Goal: Task Accomplishment & Management: Complete application form

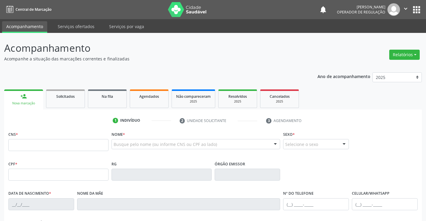
drag, startPoint x: 22, startPoint y: 147, endPoint x: 25, endPoint y: 145, distance: 3.9
click at [22, 147] on input "text" at bounding box center [58, 145] width 100 height 12
drag, startPoint x: 30, startPoint y: 146, endPoint x: 33, endPoint y: 143, distance: 4.2
click at [30, 146] on input "text" at bounding box center [58, 145] width 100 height 12
click at [49, 146] on input "084 6715 6511" at bounding box center [58, 145] width 100 height 12
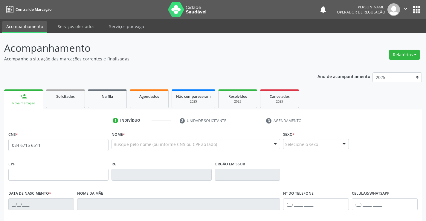
click at [49, 146] on input "084 6715 6511" at bounding box center [58, 145] width 100 height 12
click at [53, 147] on input "084 6715 6511" at bounding box center [58, 145] width 100 height 12
type input "0"
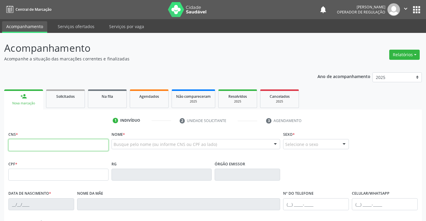
click at [60, 143] on input "text" at bounding box center [58, 145] width 100 height 12
type input "709 7090 6527 4490"
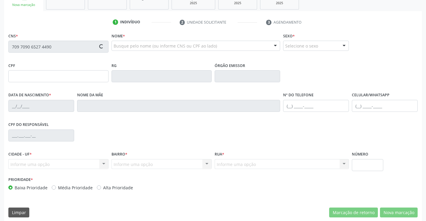
scroll to position [103, 0]
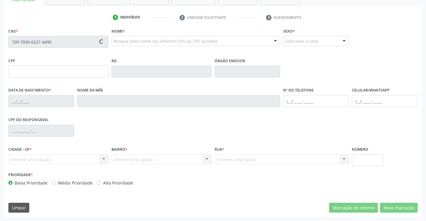
type input "0787790141"
type input "[DATE]"
type input "[PHONE_NUMBER]"
type input "003.848.565-60"
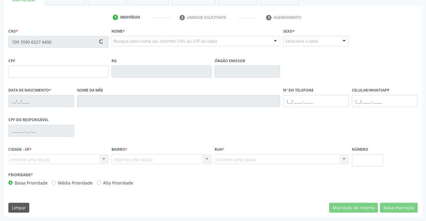
type input "S/N"
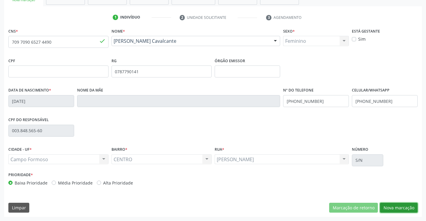
click at [408, 208] on button "Nova marcação" at bounding box center [399, 208] width 38 height 10
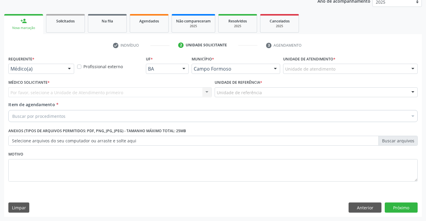
scroll to position [75, 0]
drag, startPoint x: 51, startPoint y: 67, endPoint x: 48, endPoint y: 68, distance: 3.2
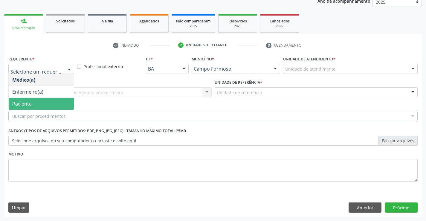
click at [26, 106] on span "Paciente" at bounding box center [21, 103] width 19 height 7
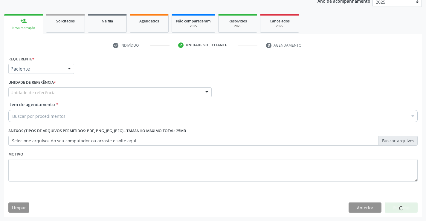
click at [76, 94] on div "Unidade de referência" at bounding box center [109, 92] width 203 height 10
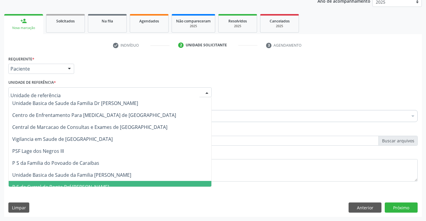
click at [97, 183] on span "P S de Curral da Ponta Psf [PERSON_NAME]" at bounding box center [110, 187] width 203 height 12
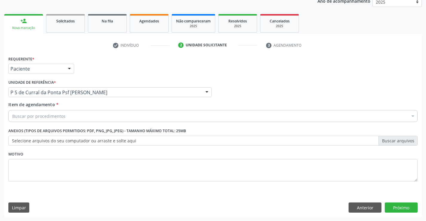
click at [84, 114] on div "Buscar por procedimentos" at bounding box center [212, 116] width 409 height 12
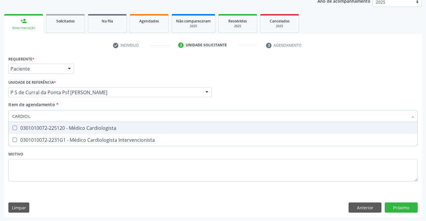
type input "CARDIOLO"
drag, startPoint x: 83, startPoint y: 132, endPoint x: 84, endPoint y: 127, distance: 5.1
click at [83, 131] on span "0301010072-225120 - Médico Cardiologista" at bounding box center [213, 128] width 409 height 12
checkbox Cardiologista "true"
click at [117, 81] on div "Unidade de referência * P S de Curral da [GEOGRAPHIC_DATA] [PERSON_NAME] Unidad…" at bounding box center [109, 87] width 203 height 19
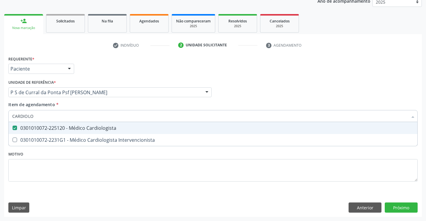
checkbox Intervencionista "true"
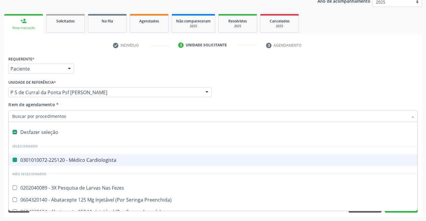
type input "H"
checkbox Cardiologista "false"
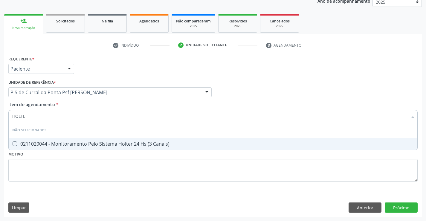
type input "HOLTER"
click at [51, 142] on div "0211020044 - Monitoramento Pelo Sistema Holter 24 Hs (3 Canais)" at bounding box center [212, 143] width 401 height 5
checkbox Canais\) "true"
click at [113, 63] on div "Requerente * Paciente Médico(a) Enfermeiro(a) Paciente Nenhum resultado encontr…" at bounding box center [213, 65] width 412 height 23
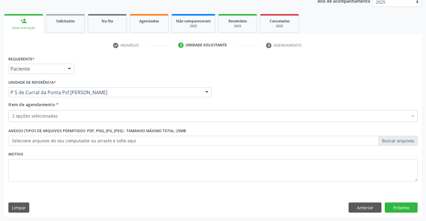
click at [93, 112] on div "2 opções selecionadas" at bounding box center [212, 116] width 409 height 12
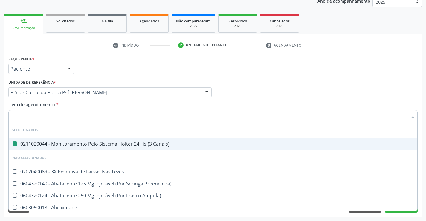
type input "EC"
checkbox Canais\) "false"
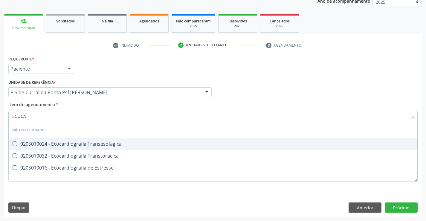
type input "ECOCAR"
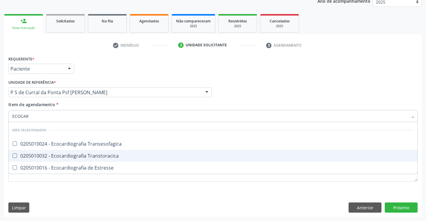
click at [110, 157] on div "0205010032 - Ecocardiografia Transtoracica" at bounding box center [212, 155] width 401 height 5
checkbox Transtoracica "true"
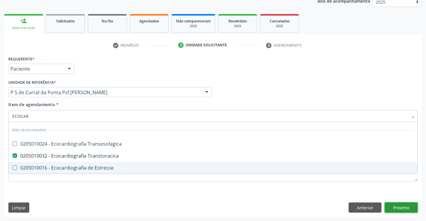
click at [393, 207] on div "Requerente * Paciente Médico(a) Enfermeiro(a) Paciente Nenhum resultado encontr…" at bounding box center [212, 135] width 417 height 162
checkbox Transesofagica "true"
checkbox Estresse "true"
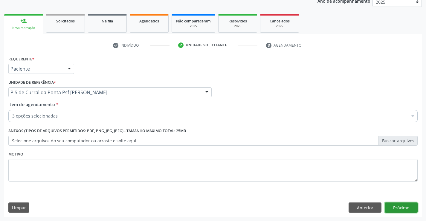
click at [394, 204] on button "Próximo" at bounding box center [401, 207] width 33 height 10
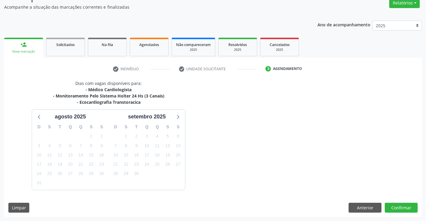
scroll to position [69, 0]
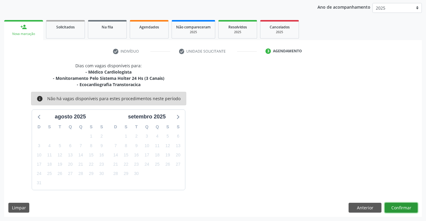
click at [400, 209] on button "Confirmar" at bounding box center [401, 208] width 33 height 10
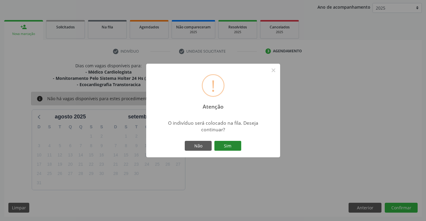
click at [232, 142] on button "Sim" at bounding box center [227, 146] width 27 height 10
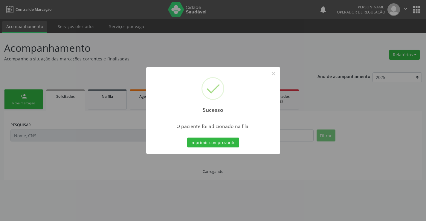
scroll to position [0, 0]
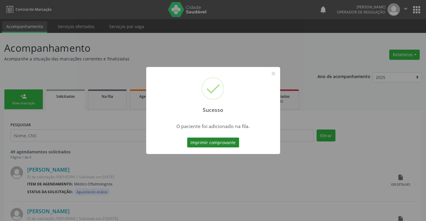
click at [233, 143] on button "Imprimir comprovante" at bounding box center [213, 142] width 52 height 10
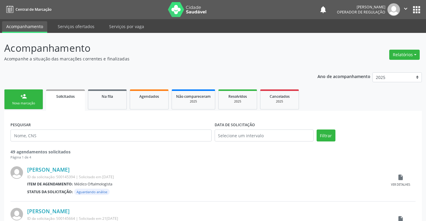
click at [25, 101] on link "person_add Nova marcação" at bounding box center [23, 99] width 39 height 20
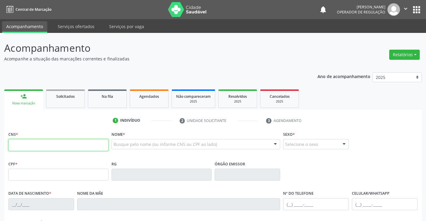
click at [27, 149] on input "text" at bounding box center [58, 145] width 100 height 12
type input "705 0092 8088 4056"
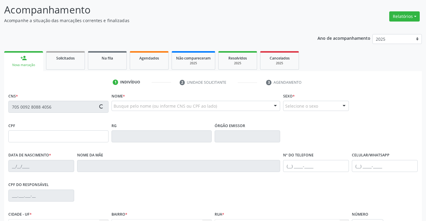
scroll to position [103, 0]
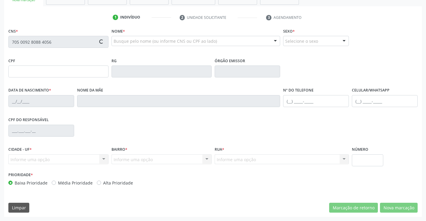
click at [145, 50] on div "Nome * Busque pelo nome (ou informe CNS ou CPF ao lado) Nenhum resultado encont…" at bounding box center [196, 42] width 172 height 30
click at [146, 51] on div "Nome * Busque pelo nome (ou informe CNS ou CPF ao lado) Nenhum resultado encont…" at bounding box center [196, 42] width 172 height 30
click at [147, 51] on div "Nome * Busque pelo nome (ou informe CNS ou CPF ao lado) Nenhum resultado encont…" at bounding box center [196, 42] width 172 height 30
type input "044.045.295-38"
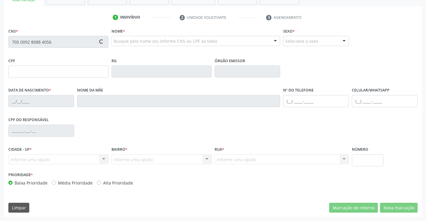
type input "[DATE]"
type input "[PERSON_NAME]"
type input "[PHONE_NUMBER]"
type input "S/N"
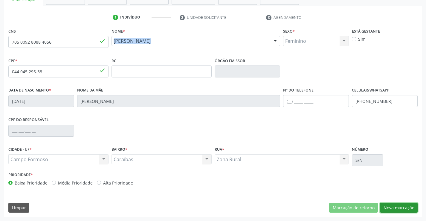
click at [403, 208] on button "Nova marcação" at bounding box center [399, 208] width 38 height 10
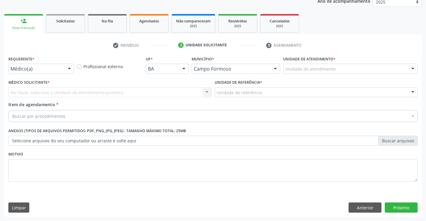
scroll to position [75, 0]
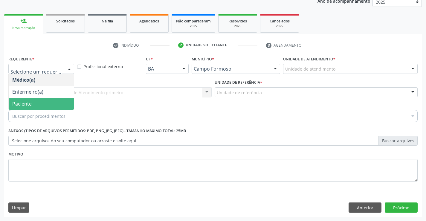
click at [27, 106] on span "Paciente" at bounding box center [21, 103] width 19 height 7
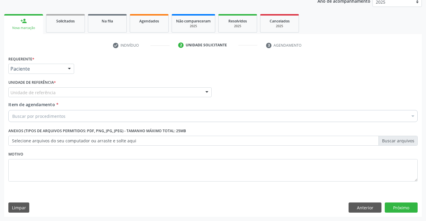
click at [71, 94] on div "Unidade de referência" at bounding box center [109, 92] width 203 height 10
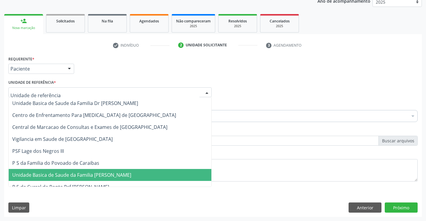
click at [94, 175] on span "Unidade Basica de Saude da Familia [PERSON_NAME]" at bounding box center [71, 175] width 119 height 7
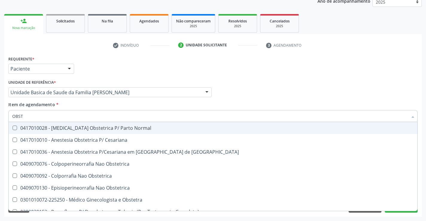
type input "OBSTE"
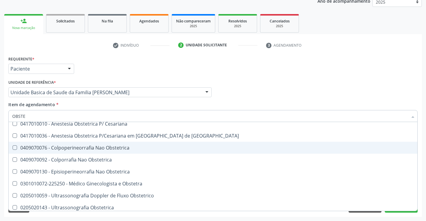
scroll to position [31, 0]
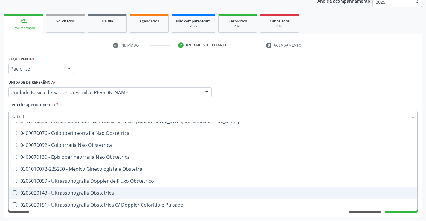
click at [98, 193] on div "0205020143 - Ultrassonografia Obstetrica" at bounding box center [212, 192] width 401 height 5
checkbox Obstetrica "true"
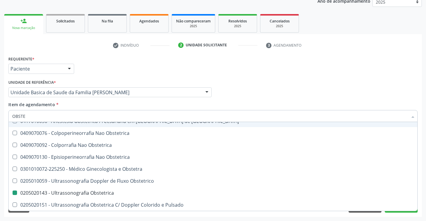
click at [266, 82] on div "Médico Solicitante Por favor, selecione a Unidade de Atendimento primeiro Nenhu…" at bounding box center [213, 89] width 412 height 23
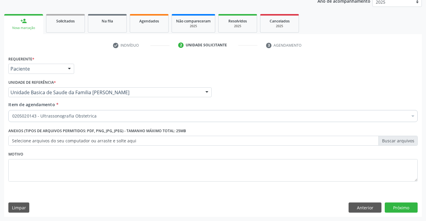
checkbox Obstetrica "true"
checkbox Valvar "false"
click at [398, 204] on button "Próximo" at bounding box center [401, 207] width 33 height 10
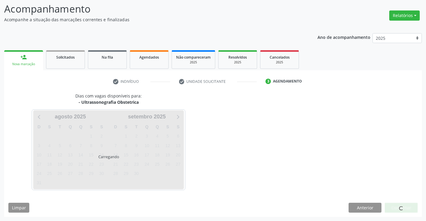
scroll to position [39, 0]
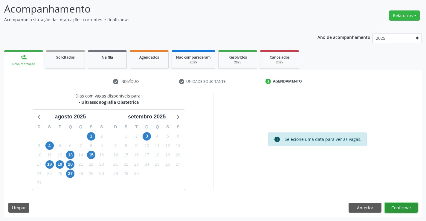
click at [401, 208] on button "Confirmar" at bounding box center [401, 208] width 33 height 10
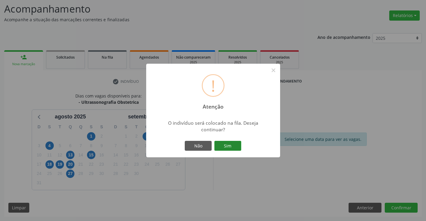
click at [231, 145] on button "Sim" at bounding box center [227, 146] width 27 height 10
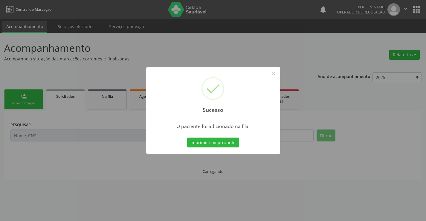
scroll to position [0, 0]
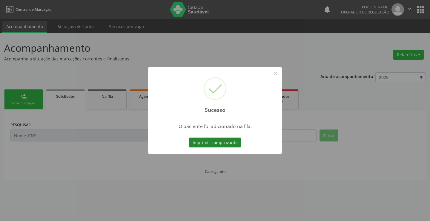
click at [225, 140] on button "Imprimir comprovante" at bounding box center [215, 142] width 52 height 10
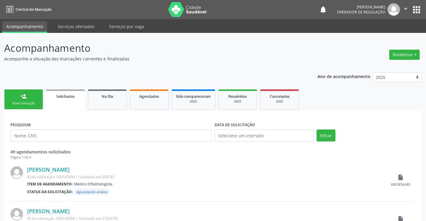
click at [25, 99] on div "person_add" at bounding box center [23, 96] width 7 height 7
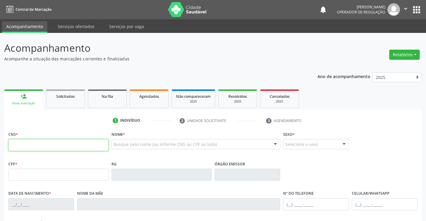
drag, startPoint x: 57, startPoint y: 145, endPoint x: 61, endPoint y: 137, distance: 8.2
click at [57, 145] on input "text" at bounding box center [58, 145] width 100 height 12
click at [39, 147] on input "text" at bounding box center [58, 145] width 100 height 12
type input "704 1051 4142 5173"
type input "1272620670"
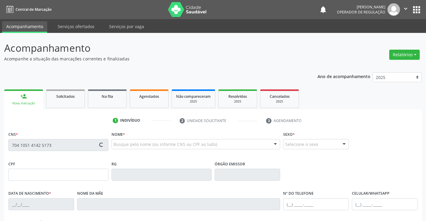
type input "SSPBA"
type input "2[DATE]"
type input "[PHONE_NUMBER]"
type input "036.096.895-36"
type input "S/N"
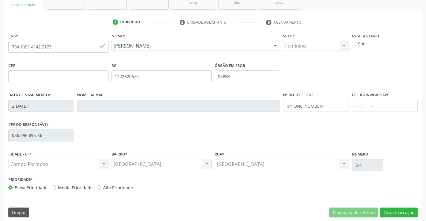
scroll to position [103, 0]
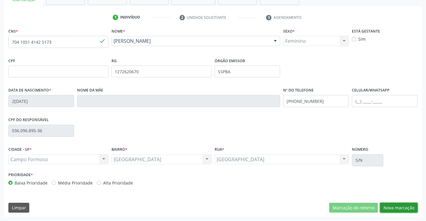
click at [406, 209] on button "Nova marcação" at bounding box center [399, 208] width 38 height 10
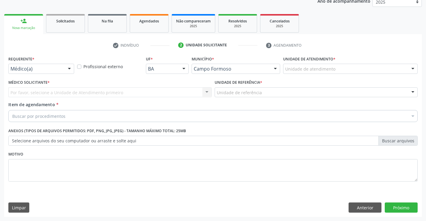
scroll to position [75, 0]
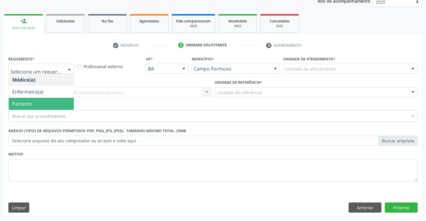
click at [32, 106] on span "Paciente" at bounding box center [41, 104] width 65 height 12
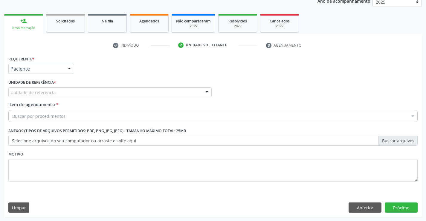
drag, startPoint x: 77, startPoint y: 92, endPoint x: 74, endPoint y: 134, distance: 42.0
click at [77, 93] on div "Unidade de referência" at bounding box center [109, 92] width 203 height 10
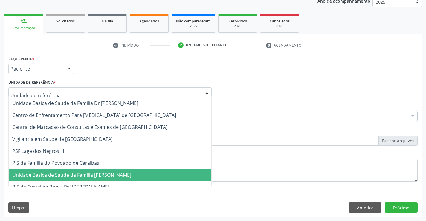
click at [81, 176] on span "Unidade Basica de Saude da Familia [PERSON_NAME]" at bounding box center [71, 175] width 119 height 7
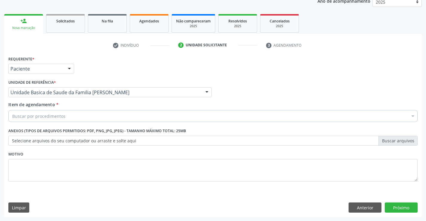
click at [76, 116] on div "Buscar por procedimentos" at bounding box center [212, 116] width 409 height 12
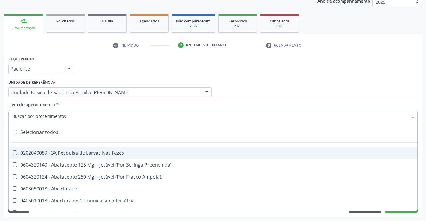
click at [60, 117] on input "Item de agendamento *" at bounding box center [209, 116] width 395 height 12
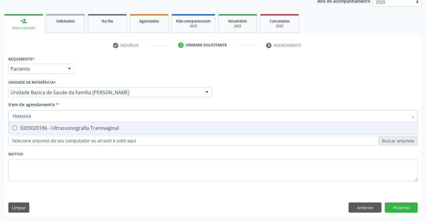
type input "TRANSVAG"
click at [80, 130] on div "0205020186 - Ultrassonografia Transvaginal" at bounding box center [212, 128] width 401 height 5
checkbox Transvaginal "true"
click at [400, 209] on div "Requerente * Paciente Médico(a) Enfermeiro(a) Paciente Nenhum resultado encontr…" at bounding box center [212, 135] width 417 height 162
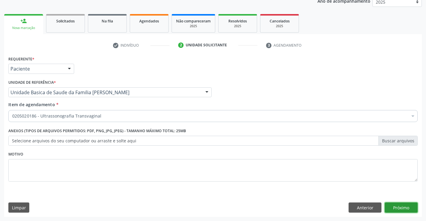
click at [406, 210] on button "Próximo" at bounding box center [401, 207] width 33 height 10
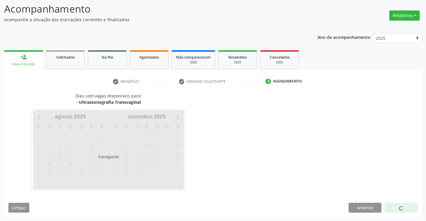
scroll to position [39, 0]
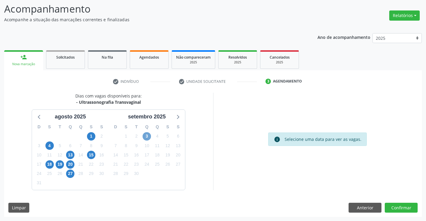
click at [145, 135] on span "3" at bounding box center [147, 136] width 8 height 8
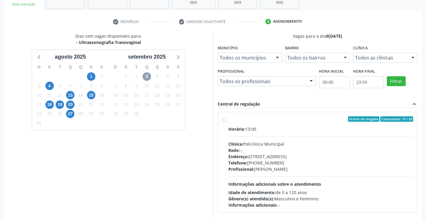
scroll to position [126, 0]
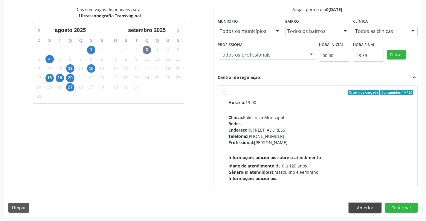
click at [361, 209] on button "Anterior" at bounding box center [364, 208] width 33 height 10
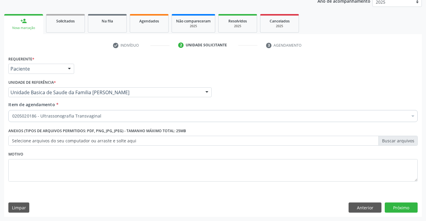
scroll to position [75, 0]
click at [146, 22] on span "Agendados" at bounding box center [149, 21] width 20 height 5
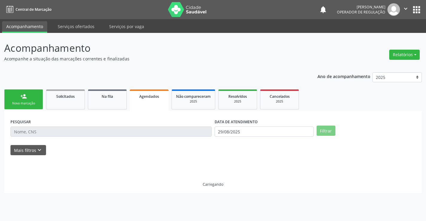
scroll to position [0, 0]
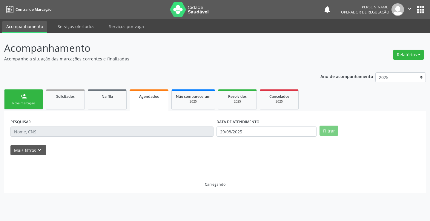
click at [37, 131] on input "text" at bounding box center [111, 131] width 203 height 10
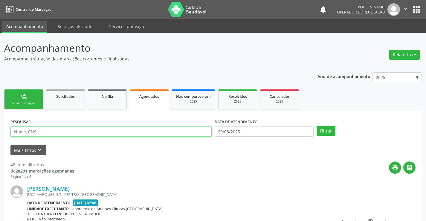
click at [41, 132] on input "text" at bounding box center [110, 131] width 201 height 10
type input "NILDA"
click at [316, 126] on button "Filtrar" at bounding box center [325, 131] width 19 height 10
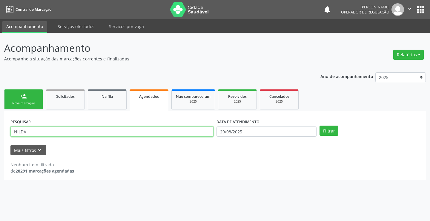
drag, startPoint x: 35, startPoint y: 131, endPoint x: 0, endPoint y: 133, distance: 34.8
click at [0, 133] on div "Acompanhamento Acompanhe a situação das marcações correntes e finalizadas Relat…" at bounding box center [215, 127] width 430 height 188
click at [36, 131] on input "text" at bounding box center [111, 131] width 203 height 10
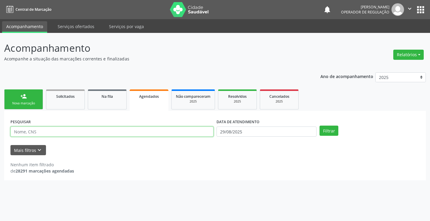
click at [36, 131] on input "text" at bounding box center [111, 131] width 203 height 10
type input "NILMA"
click at [320, 126] on button "Filtrar" at bounding box center [329, 131] width 19 height 10
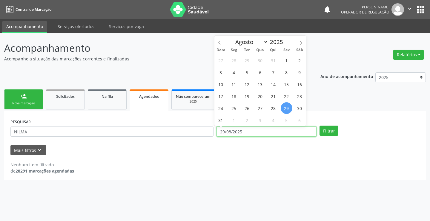
click at [253, 129] on input "29/08/2025" at bounding box center [267, 131] width 100 height 10
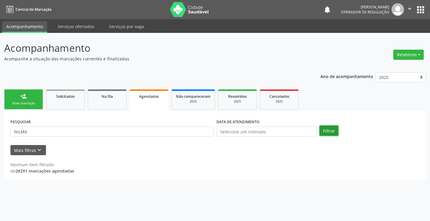
click at [329, 131] on button "Filtrar" at bounding box center [329, 131] width 19 height 10
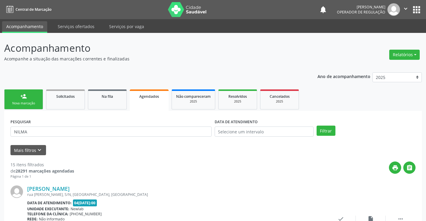
click at [21, 94] on div "person_add" at bounding box center [23, 96] width 7 height 7
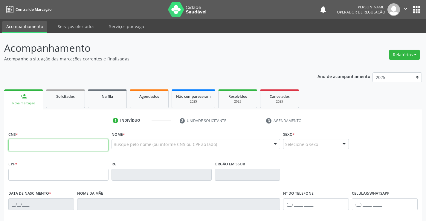
click at [34, 143] on input "text" at bounding box center [58, 145] width 100 height 12
type input "704 1051 4142 5173"
type input "1272620670"
type input "SSPBA"
type input "2[DATE]"
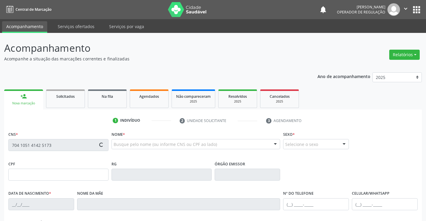
type input "[PHONE_NUMBER]"
type input "036.096.895-36"
type input "S/N"
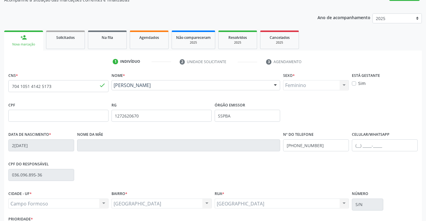
scroll to position [103, 0]
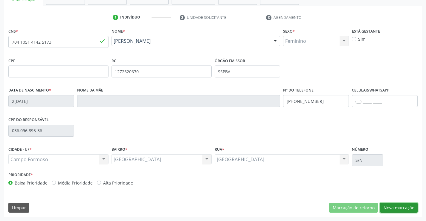
click at [394, 207] on button "Nova marcação" at bounding box center [399, 208] width 38 height 10
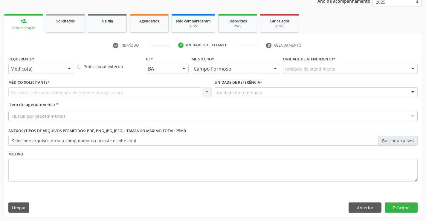
scroll to position [75, 0]
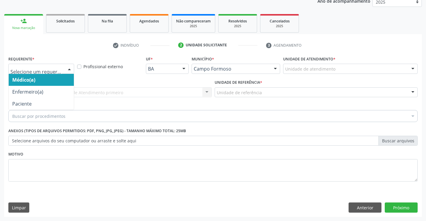
click at [65, 73] on div "Médico(a) Enfermeiro(a) Paciente Nenhum resultado encontrado para: " " Não há n…" at bounding box center [41, 69] width 66 height 10
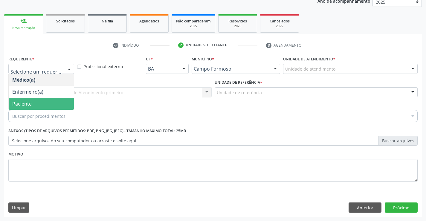
drag, startPoint x: 36, startPoint y: 103, endPoint x: 75, endPoint y: 101, distance: 39.2
click at [35, 103] on span "Paciente" at bounding box center [41, 104] width 65 height 12
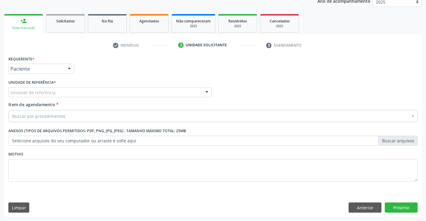
click at [94, 91] on div "Unidade de referência" at bounding box center [109, 92] width 203 height 10
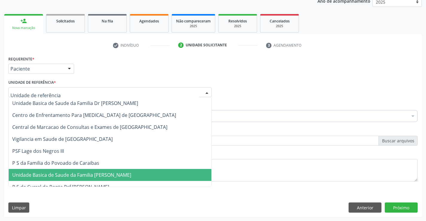
click at [90, 175] on span "Unidade Basica de Saude da Familia [PERSON_NAME]" at bounding box center [71, 175] width 119 height 7
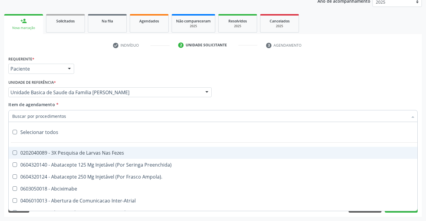
click at [62, 114] on input "Item de agendamento *" at bounding box center [209, 116] width 395 height 12
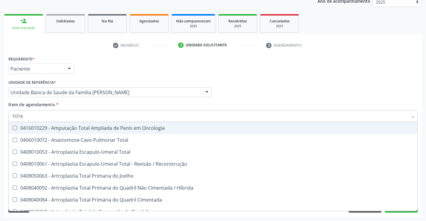
type input "TOTAL"
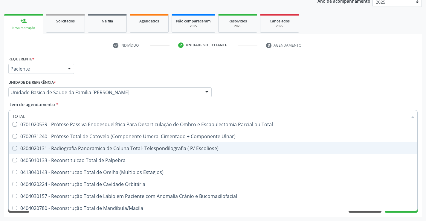
scroll to position [975, 0]
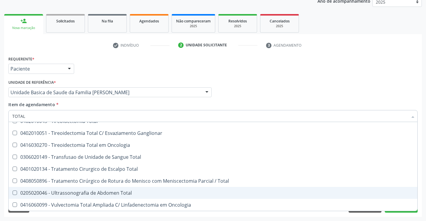
click at [124, 192] on div "0205020046 - Ultrassonografia de Abdomen Total" at bounding box center [212, 192] width 401 height 5
checkbox Total "true"
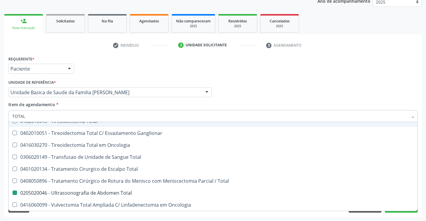
click at [273, 82] on div "Médico Solicitante Por favor, selecione a Unidade de Atendimento primeiro Nenhu…" at bounding box center [213, 89] width 412 height 23
checkbox Total "true"
checkbox Total "false"
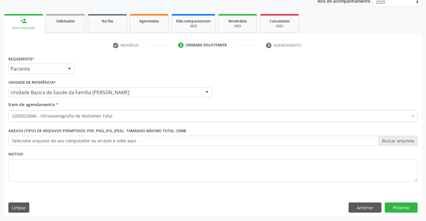
scroll to position [0, 0]
click at [399, 207] on button "Próximo" at bounding box center [401, 207] width 33 height 10
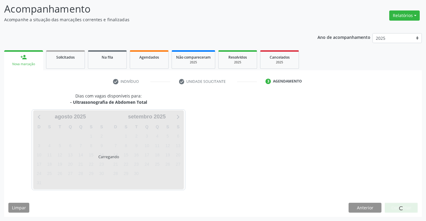
scroll to position [39, 0]
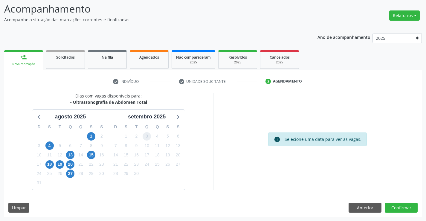
click at [145, 137] on span "3" at bounding box center [147, 136] width 8 height 8
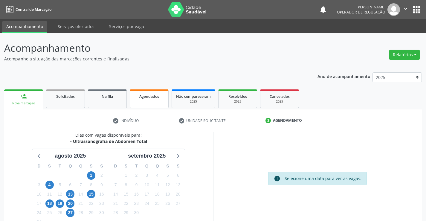
click at [146, 97] on span "Agendados" at bounding box center [149, 96] width 20 height 5
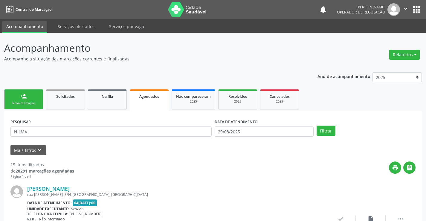
click at [237, 60] on p "Acompanhe a situação das marcações correntes e finalizadas" at bounding box center [150, 59] width 292 height 6
click at [241, 59] on p "Acompanhe a situação das marcações correntes e finalizadas" at bounding box center [150, 59] width 292 height 6
click at [243, 61] on p "Acompanhe a situação das marcações correntes e finalizadas" at bounding box center [150, 59] width 292 height 6
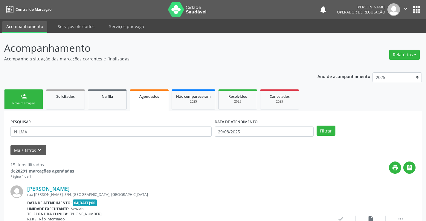
click at [243, 164] on div "print " at bounding box center [244, 170] width 341 height 18
click at [245, 164] on div "print " at bounding box center [244, 170] width 341 height 18
click at [246, 163] on div "print " at bounding box center [244, 170] width 341 height 18
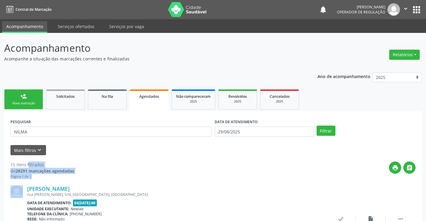
click at [149, 118] on div "PESQUISAR NILMA" at bounding box center [111, 128] width 204 height 23
drag, startPoint x: 150, startPoint y: 117, endPoint x: 152, endPoint y: 136, distance: 19.5
drag, startPoint x: 165, startPoint y: 186, endPoint x: 164, endPoint y: 169, distance: 17.1
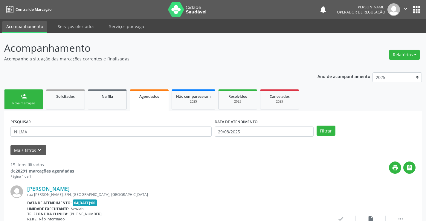
click at [165, 182] on div "[PERSON_NAME] [GEOGRAPHIC_DATA][PERSON_NAME], [GEOGRAPHIC_DATA], [GEOGRAPHIC_DA…" at bounding box center [212, 222] width 405 height 86
click at [164, 169] on div "print " at bounding box center [244, 170] width 341 height 18
click at [31, 100] on link "person_add Nova marcação" at bounding box center [23, 99] width 39 height 20
click at [218, 58] on p "Acompanhe a situação das marcações correntes e finalizadas" at bounding box center [150, 59] width 292 height 6
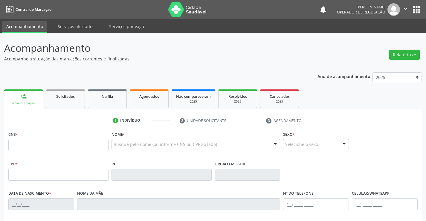
click at [223, 61] on p "Acompanhe a situação das marcações correntes e finalizadas" at bounding box center [150, 59] width 292 height 6
click at [225, 61] on p "Acompanhe a situação das marcações correntes e finalizadas" at bounding box center [150, 59] width 292 height 6
click at [227, 62] on p "Acompanhe a situação das marcações correntes e finalizadas" at bounding box center [150, 59] width 292 height 6
click at [228, 62] on p "Acompanhe a situação das marcações correntes e finalizadas" at bounding box center [150, 59] width 292 height 6
click at [232, 62] on div "Acompanhamento Acompanhe a situação das marcações correntes e finalizadas Relat…" at bounding box center [212, 180] width 417 height 279
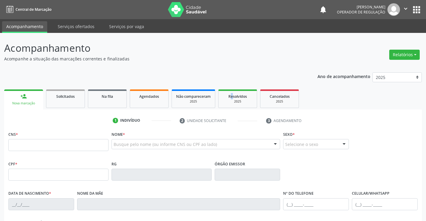
click at [232, 62] on div "Acompanhamento Acompanhe a situação das marcações correntes e finalizadas Relat…" at bounding box center [212, 180] width 417 height 279
click at [320, 51] on header "Acompanhamento Acompanhe a situação das marcações correntes e finalizadas Relat…" at bounding box center [212, 51] width 417 height 21
click at [28, 147] on input "text" at bounding box center [58, 145] width 100 height 12
click at [48, 146] on input "text" at bounding box center [58, 145] width 100 height 12
type input "707 8056 3411 3517"
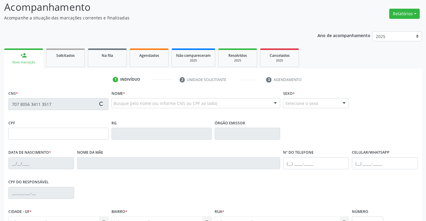
scroll to position [103, 0]
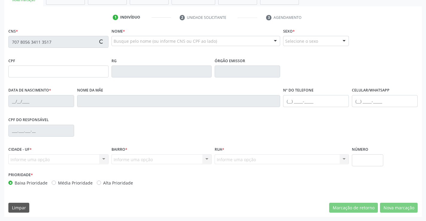
type input "0438336402"
type input "[DATE]"
type input "S/N"
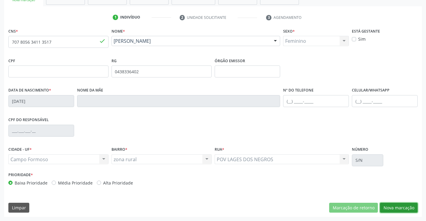
click at [400, 208] on button "Nova marcação" at bounding box center [399, 208] width 38 height 10
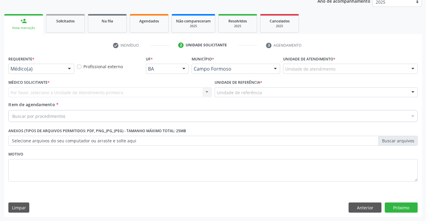
drag, startPoint x: 45, startPoint y: 65, endPoint x: 29, endPoint y: 85, distance: 25.5
click at [45, 65] on div "Médico(a)" at bounding box center [41, 69] width 66 height 10
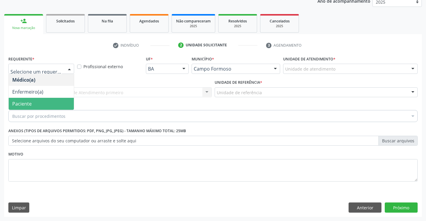
click at [29, 104] on span "Paciente" at bounding box center [21, 103] width 19 height 7
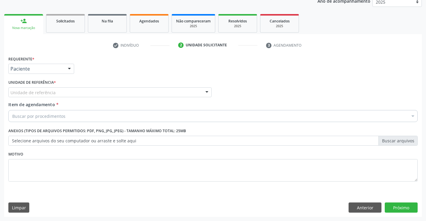
click at [68, 91] on div "Unidade de referência" at bounding box center [109, 92] width 203 height 10
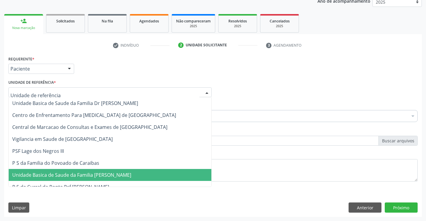
click at [78, 175] on span "Unidade Basica de Saude da Familia [PERSON_NAME]" at bounding box center [71, 175] width 119 height 7
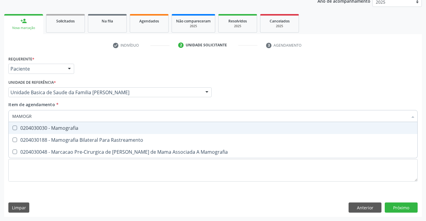
type input "MAMOGRA"
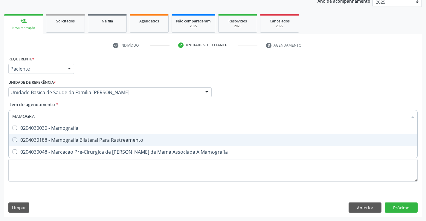
drag, startPoint x: 68, startPoint y: 139, endPoint x: 23, endPoint y: 133, distance: 44.6
click at [65, 140] on div "0204030188 - Mamografia Bilateral Para Rastreamento" at bounding box center [212, 139] width 401 height 5
checkbox Rastreamento "true"
click at [406, 207] on div "Requerente * Paciente Médico(a) Enfermeiro(a) Paciente Nenhum resultado encontr…" at bounding box center [212, 135] width 417 height 162
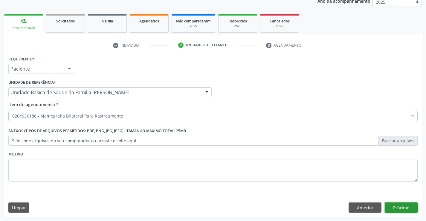
click at [393, 209] on button "Próximo" at bounding box center [401, 207] width 33 height 10
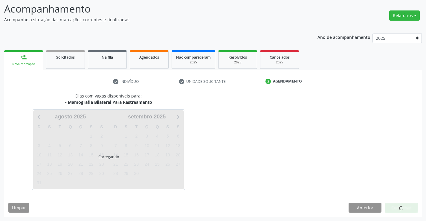
scroll to position [39, 0]
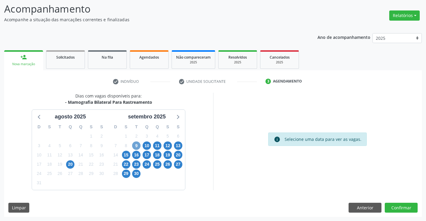
click at [134, 144] on span "9" at bounding box center [136, 145] width 8 height 8
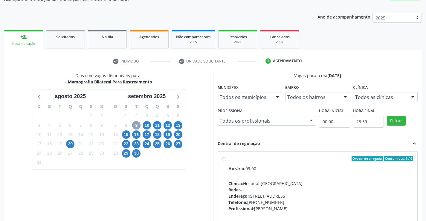
scroll to position [126, 0]
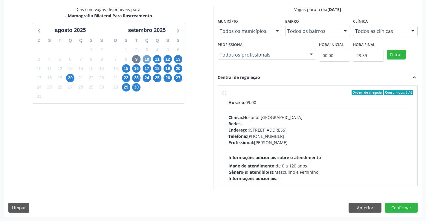
click at [147, 59] on span "10" at bounding box center [147, 59] width 8 height 8
click at [274, 133] on div "Telefone: [PHONE_NUMBER]" at bounding box center [320, 136] width 185 height 6
click at [226, 95] on input "Ordem de chegada Consumidos: 0 / 6 Horário: 09:00 Clínica: Hospital [GEOGRAPHIC…" at bounding box center [224, 92] width 4 height 5
radio input "true"
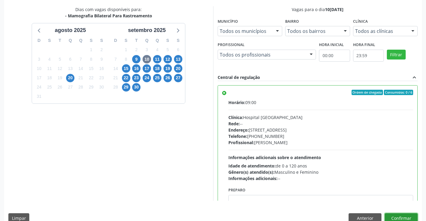
click at [388, 218] on button "Confirmar" at bounding box center [401, 218] width 33 height 10
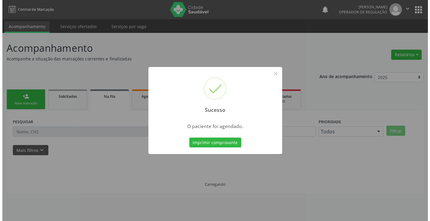
scroll to position [0, 0]
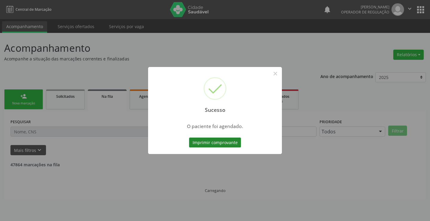
click at [229, 143] on button "Imprimir comprovante" at bounding box center [215, 142] width 52 height 10
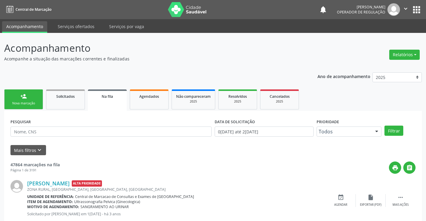
click at [21, 103] on div "Nova marcação" at bounding box center [24, 103] width 30 height 4
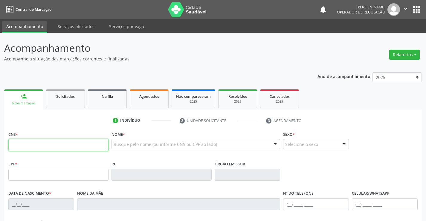
click at [34, 146] on input "text" at bounding box center [58, 145] width 100 height 12
type input "707 3030 2626 5070"
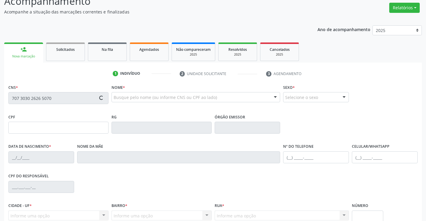
scroll to position [103, 0]
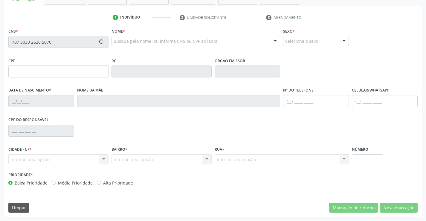
type input "012.853.385-45"
type input "27/06/1985"
type input "Maria de Lourdes da Silva Santos"
type input "(71) 98897-3862"
type input "1352"
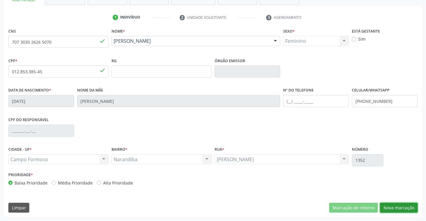
click at [395, 207] on button "Nova marcação" at bounding box center [399, 208] width 38 height 10
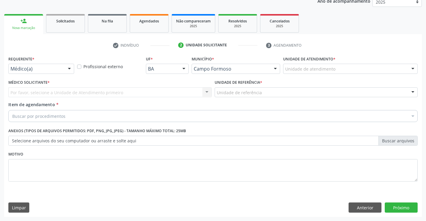
scroll to position [75, 0]
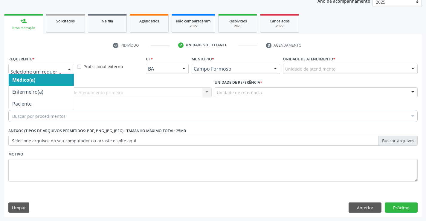
click at [70, 68] on div at bounding box center [69, 69] width 9 height 10
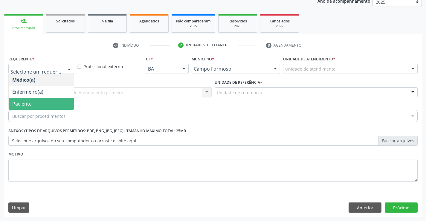
click at [57, 100] on span "Paciente" at bounding box center [41, 104] width 65 height 12
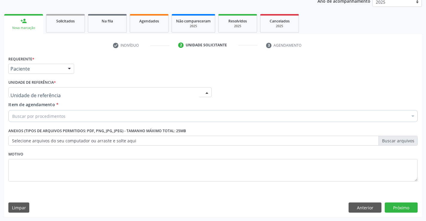
click at [69, 93] on div at bounding box center [109, 92] width 203 height 10
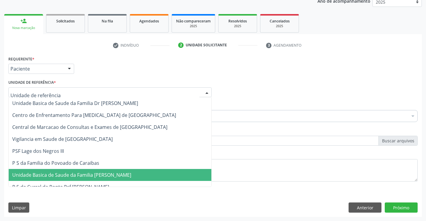
click at [81, 179] on span "Unidade Basica de Saude da Familia [PERSON_NAME]" at bounding box center [110, 175] width 203 height 12
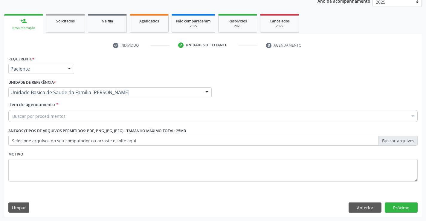
click at [70, 120] on div "Buscar por procedimentos" at bounding box center [212, 116] width 409 height 12
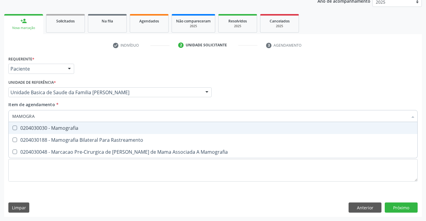
type input "MAMOGRAF"
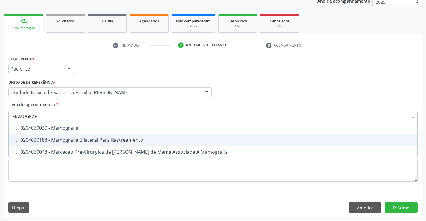
click at [82, 140] on div "0204030188 - Mamografia Bilateral Para Rastreamento" at bounding box center [212, 139] width 401 height 5
checkbox Rastreamento "true"
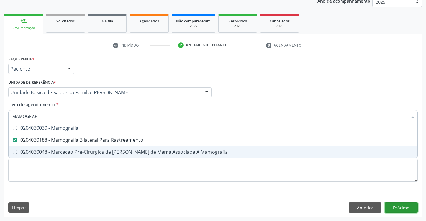
click at [404, 207] on div "Requerente * Paciente Médico(a) Enfermeiro(a) Paciente Nenhum resultado encontr…" at bounding box center [212, 135] width 417 height 162
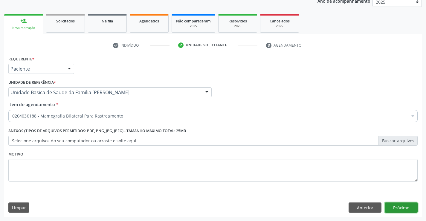
click at [397, 206] on button "Próximo" at bounding box center [401, 207] width 33 height 10
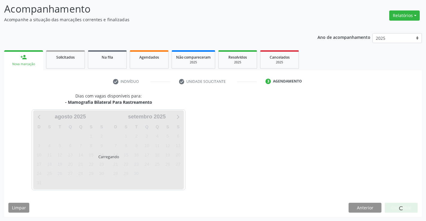
scroll to position [39, 0]
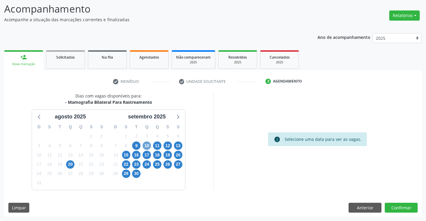
click at [146, 145] on span "10" at bounding box center [147, 145] width 8 height 8
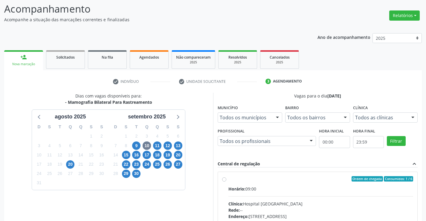
drag, startPoint x: 270, startPoint y: 193, endPoint x: 423, endPoint y: 181, distance: 153.2
click at [226, 181] on input "Ordem de chegada Consumidos: 1 / 6 Horário: 09:00 Clínica: Hospital Sao Francis…" at bounding box center [224, 178] width 4 height 5
radio input "true"
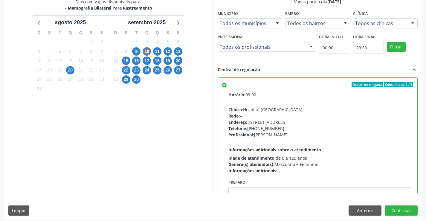
scroll to position [136, 0]
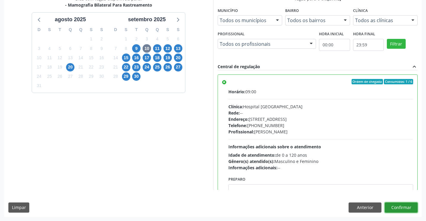
click at [395, 207] on button "Confirmar" at bounding box center [401, 207] width 33 height 10
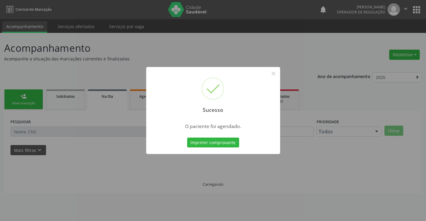
scroll to position [0, 0]
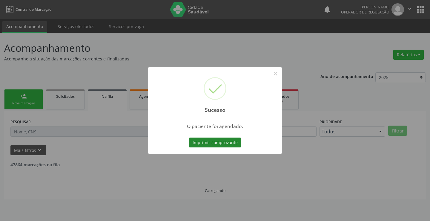
click at [227, 145] on button "Imprimir comprovante" at bounding box center [215, 142] width 52 height 10
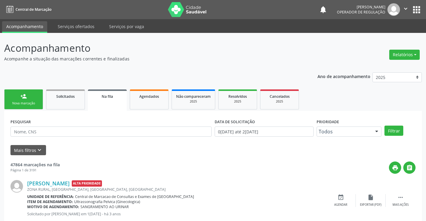
click at [34, 91] on link "person_add Nova marcação" at bounding box center [23, 99] width 39 height 20
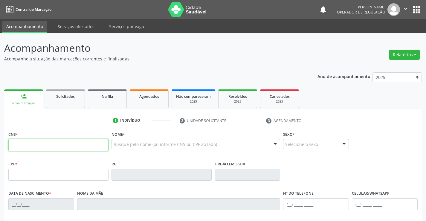
click at [39, 145] on input "text" at bounding box center [58, 145] width 100 height 12
type input "700 4059 8987 2950"
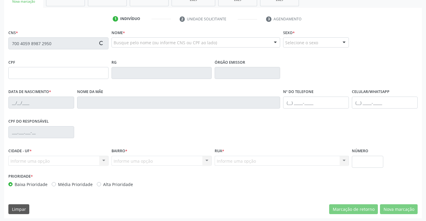
scroll to position [103, 0]
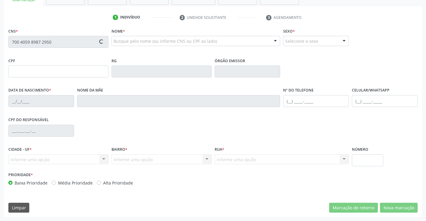
type input "025.778.475-64"
type input "13/07/1984"
type input "Julia dos Santos Celestino"
type input "(74) 98805-8114"
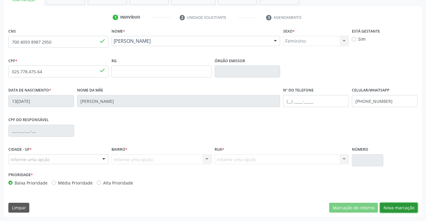
click at [395, 207] on button "Nova marcação" at bounding box center [399, 208] width 38 height 10
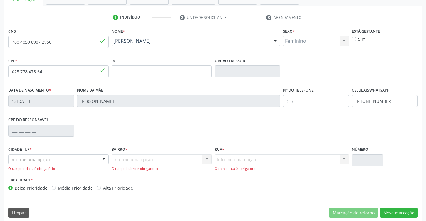
click at [100, 159] on div at bounding box center [103, 160] width 9 height 10
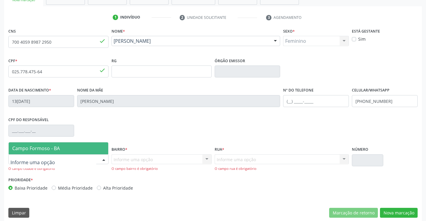
click at [54, 152] on span "Campo Formoso - BA" at bounding box center [59, 148] width 100 height 12
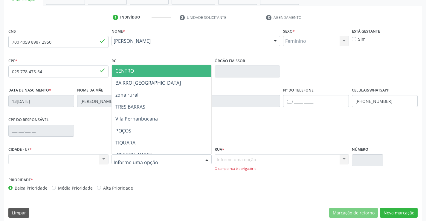
click at [172, 158] on div at bounding box center [161, 159] width 100 height 10
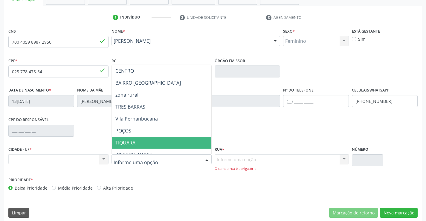
click at [156, 145] on span "TIQUARA" at bounding box center [176, 143] width 129 height 12
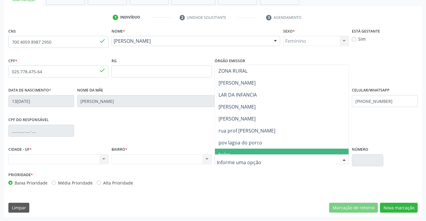
click at [244, 137] on span "pov lagoa do porco" at bounding box center [282, 143] width 134 height 12
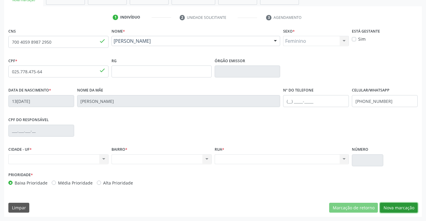
click at [403, 206] on button "Nova marcação" at bounding box center [399, 208] width 38 height 10
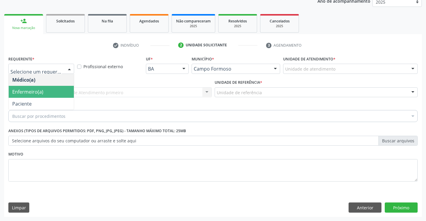
click at [27, 99] on span "Paciente" at bounding box center [41, 104] width 65 height 12
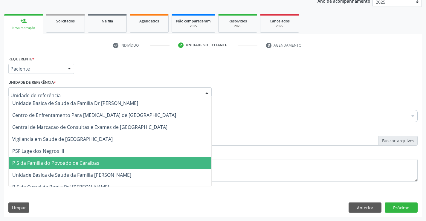
click at [66, 165] on span "P S da Familia do Povoado de Caraibas" at bounding box center [55, 163] width 87 height 7
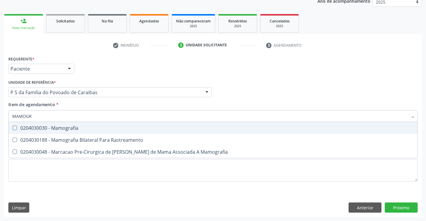
type input "MAMOGRA"
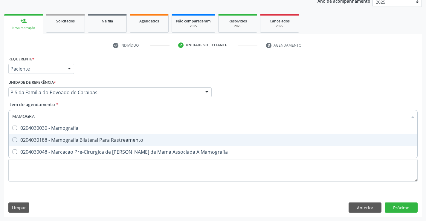
click at [52, 140] on div "0204030188 - Mamografia Bilateral Para Rastreamento" at bounding box center [212, 139] width 401 height 5
checkbox Rastreamento "true"
click at [394, 210] on div "Requerente * Paciente Médico(a) Enfermeiro(a) Paciente Nenhum resultado encontr…" at bounding box center [212, 135] width 417 height 162
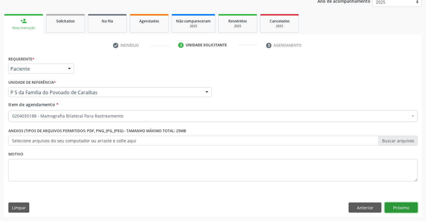
click at [401, 206] on button "Próximo" at bounding box center [401, 207] width 33 height 10
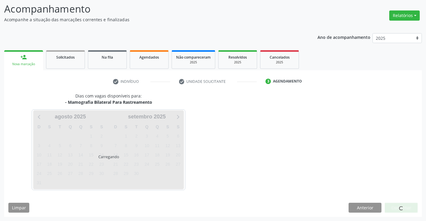
scroll to position [39, 0]
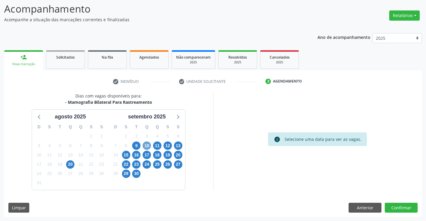
click at [149, 145] on span "10" at bounding box center [147, 145] width 8 height 8
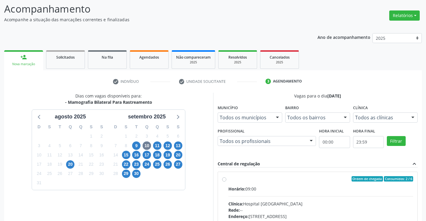
drag, startPoint x: 290, startPoint y: 207, endPoint x: 293, endPoint y: 202, distance: 5.6
radio input "true"
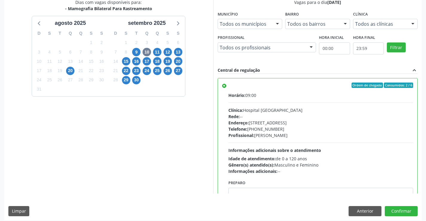
scroll to position [136, 0]
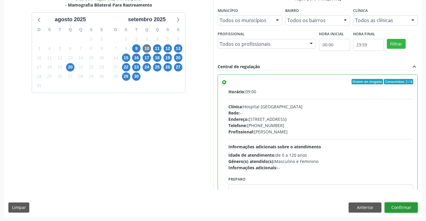
click at [406, 210] on button "Confirmar" at bounding box center [401, 207] width 33 height 10
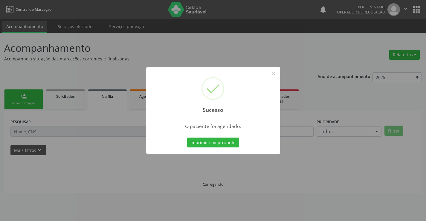
scroll to position [0, 0]
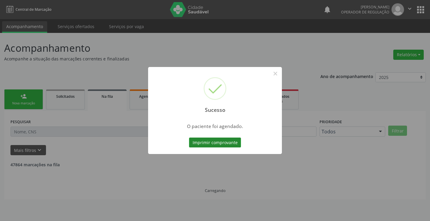
click at [214, 144] on button "Imprimir comprovante" at bounding box center [215, 142] width 52 height 10
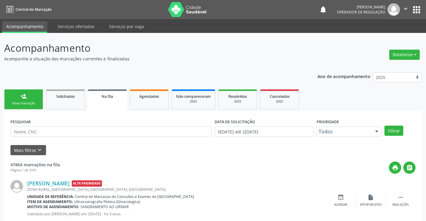
click at [28, 100] on link "person_add Nova marcação" at bounding box center [23, 99] width 39 height 20
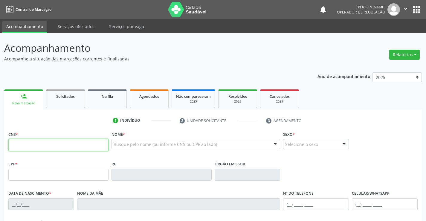
click at [38, 145] on input "text" at bounding box center [58, 145] width 100 height 12
type input "704 3055 2260 6090"
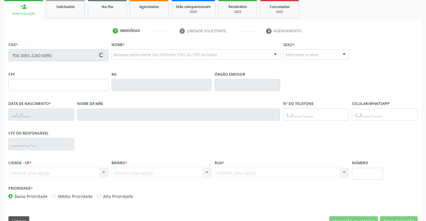
scroll to position [103, 0]
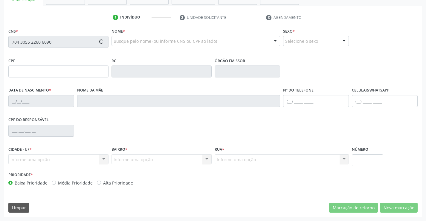
type input "21/01/1978"
type input "Maria de Lourdes Bispo"
type input "(74) 98826-7360"
type input "S/N"
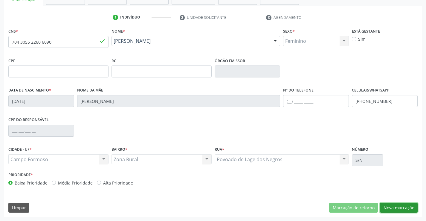
click at [401, 209] on button "Nova marcação" at bounding box center [399, 208] width 38 height 10
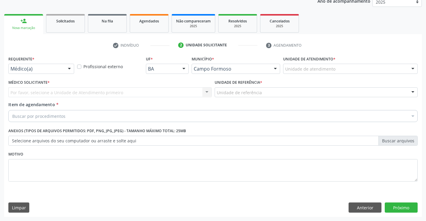
scroll to position [75, 0]
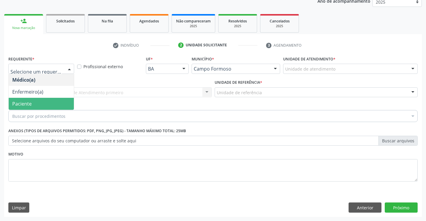
click at [30, 101] on span "Paciente" at bounding box center [21, 103] width 19 height 7
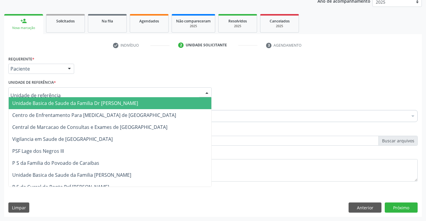
click at [69, 92] on div at bounding box center [109, 92] width 203 height 10
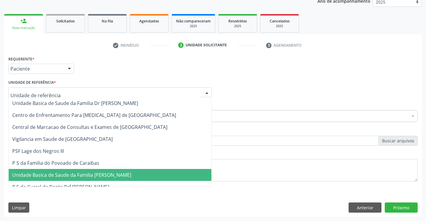
click at [77, 172] on span "Unidade Basica de Saude da Familia [PERSON_NAME]" at bounding box center [71, 175] width 119 height 7
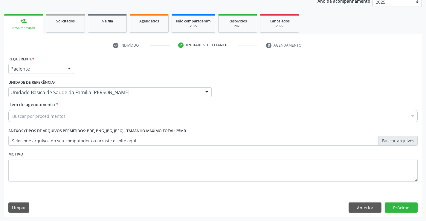
click at [64, 116] on div "Buscar por procedimentos" at bounding box center [212, 116] width 409 height 12
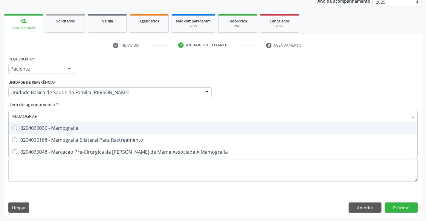
type input "MAMOGRAFI"
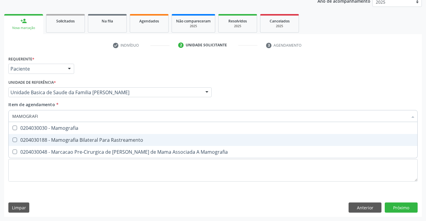
click at [84, 141] on div "0204030188 - Mamografia Bilateral Para Rastreamento" at bounding box center [212, 139] width 401 height 5
checkbox Rastreamento "true"
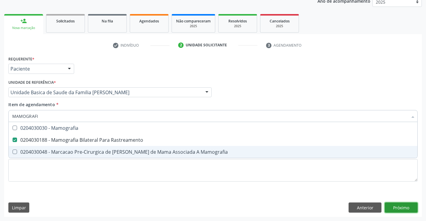
click at [398, 203] on div "Requerente * Paciente Médico(a) Enfermeiro(a) Paciente Nenhum resultado encontr…" at bounding box center [212, 135] width 417 height 162
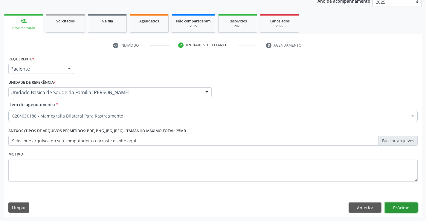
click at [397, 203] on button "Próximo" at bounding box center [401, 207] width 33 height 10
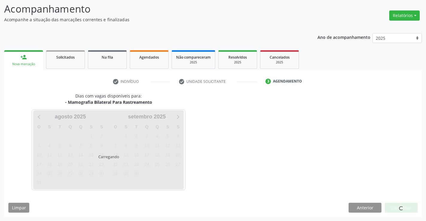
scroll to position [39, 0]
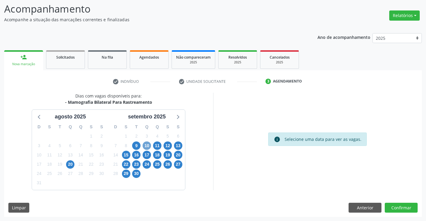
click at [146, 147] on span "10" at bounding box center [147, 145] width 8 height 8
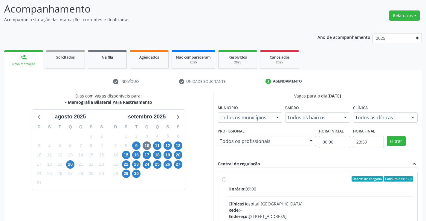
drag, startPoint x: 282, startPoint y: 196, endPoint x: 329, endPoint y: 192, distance: 47.1
click at [282, 196] on hr at bounding box center [320, 196] width 185 height 0
click at [226, 181] on input "Ordem de chegada Consumidos: 3 / 6 Horário: 09:00 Clínica: Hospital Sao Francis…" at bounding box center [224, 178] width 4 height 5
radio input "true"
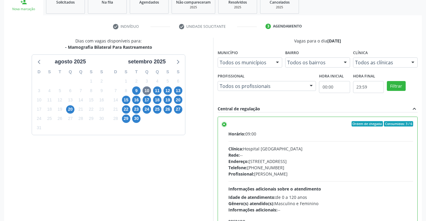
scroll to position [136, 0]
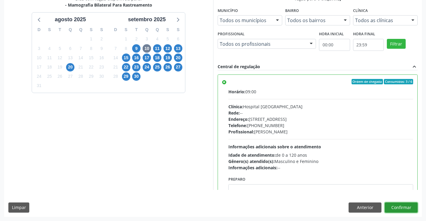
click at [397, 206] on button "Confirmar" at bounding box center [401, 207] width 33 height 10
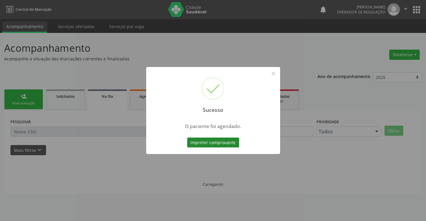
scroll to position [0, 0]
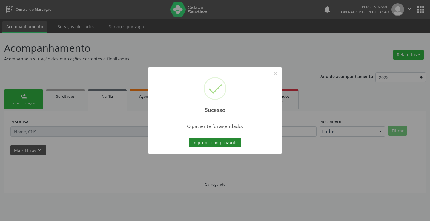
click at [213, 139] on button "Imprimir comprovante" at bounding box center [215, 142] width 52 height 10
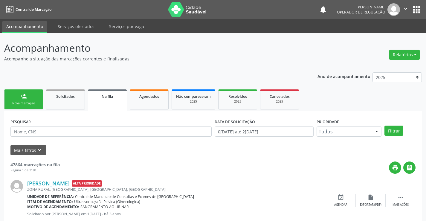
click at [30, 98] on link "person_add Nova marcação" at bounding box center [23, 99] width 39 height 20
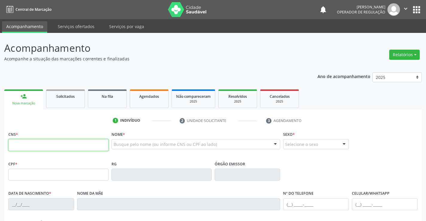
click at [40, 144] on input "text" at bounding box center [58, 145] width 100 height 12
type input "700 2054 3054 0423"
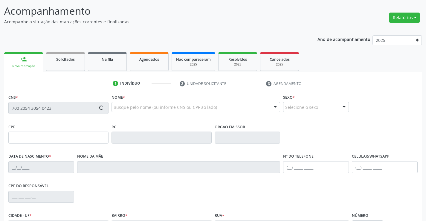
scroll to position [103, 0]
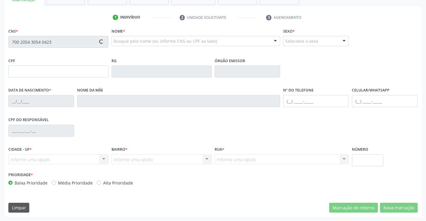
type input "1311358056"
type input "26/04/1982"
type input "(74) 9883-0256"
type input "S/N"
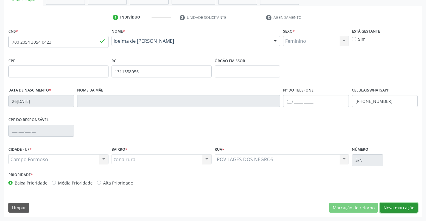
click at [393, 204] on button "Nova marcação" at bounding box center [399, 208] width 38 height 10
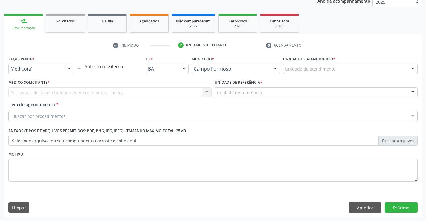
scroll to position [75, 0]
click at [67, 68] on div at bounding box center [69, 69] width 9 height 10
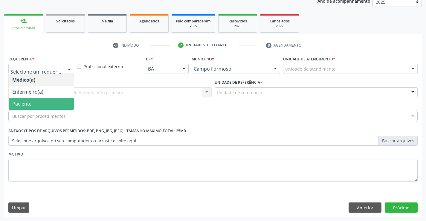
click at [33, 105] on span "Paciente" at bounding box center [41, 104] width 65 height 12
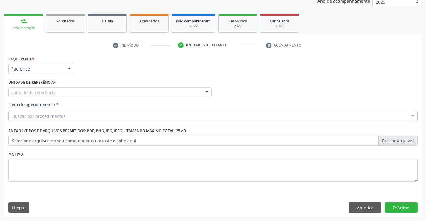
click at [77, 93] on div "Unidade de referência" at bounding box center [109, 92] width 203 height 10
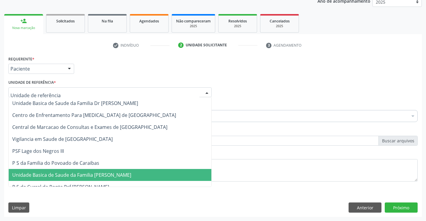
click at [96, 178] on span "Unidade Basica de Saude da Familia [PERSON_NAME]" at bounding box center [110, 175] width 203 height 12
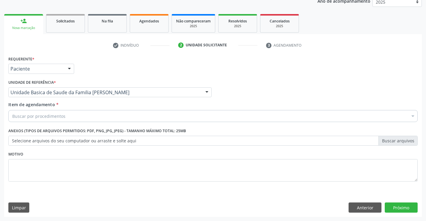
click at [65, 117] on div "Buscar por procedimentos" at bounding box center [212, 116] width 409 height 12
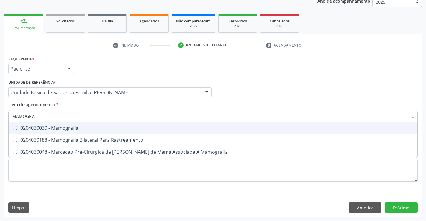
type input "MAMOGRAF"
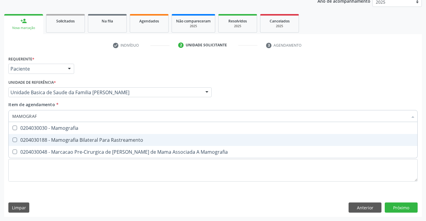
drag, startPoint x: 66, startPoint y: 141, endPoint x: 27, endPoint y: 126, distance: 42.5
click at [66, 142] on div "0204030188 - Mamografia Bilateral Para Rastreamento" at bounding box center [212, 139] width 401 height 5
checkbox Rastreamento "true"
click at [389, 205] on div "Requerente * Paciente Médico(a) Enfermeiro(a) Paciente Nenhum resultado encontr…" at bounding box center [212, 135] width 417 height 162
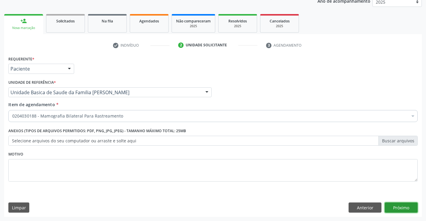
click at [397, 207] on button "Próximo" at bounding box center [401, 207] width 33 height 10
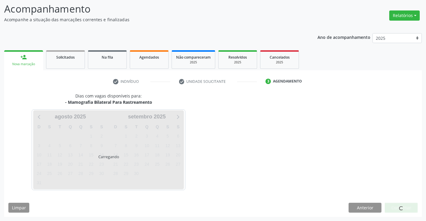
scroll to position [39, 0]
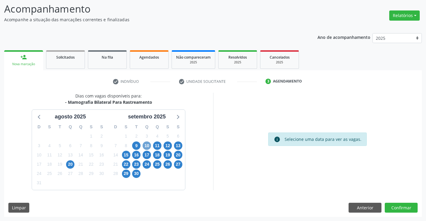
click at [148, 147] on span "10" at bounding box center [147, 145] width 8 height 8
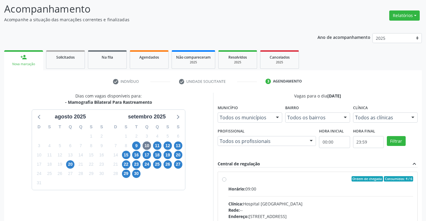
click at [226, 181] on input "Ordem de chegada Consumidos: 4 / 6 Horário: 09:00 Clínica: Hospital Sao Francis…" at bounding box center [224, 178] width 4 height 5
radio input "true"
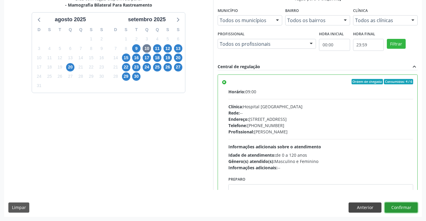
drag, startPoint x: 393, startPoint y: 203, endPoint x: 370, endPoint y: 209, distance: 23.6
click at [392, 204] on button "Confirmar" at bounding box center [401, 207] width 33 height 10
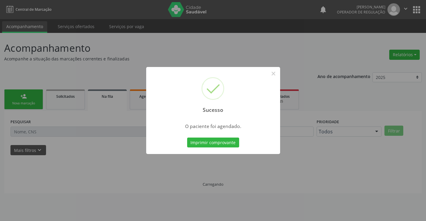
scroll to position [0, 0]
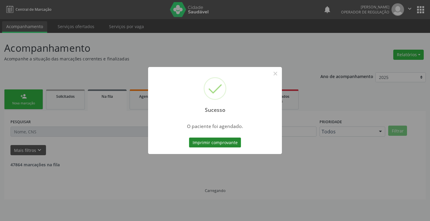
click at [228, 144] on button "Imprimir comprovante" at bounding box center [215, 142] width 52 height 10
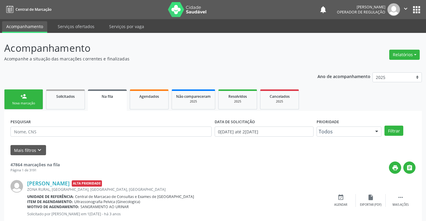
click at [19, 97] on link "person_add Nova marcação" at bounding box center [23, 99] width 39 height 20
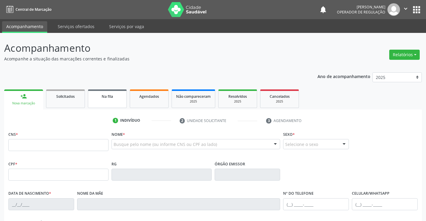
click at [110, 99] on span "Na fila" at bounding box center [107, 96] width 11 height 5
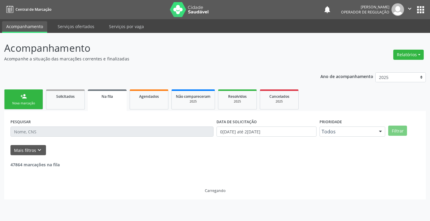
click at [38, 130] on input "text" at bounding box center [111, 131] width 203 height 10
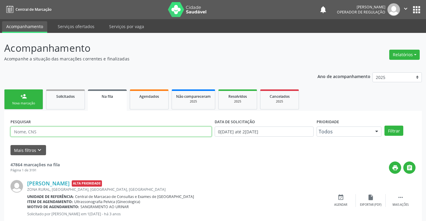
click at [45, 130] on input "text" at bounding box center [110, 131] width 201 height 10
type input "704801026248744"
click at [384, 126] on button "Filtrar" at bounding box center [393, 131] width 19 height 10
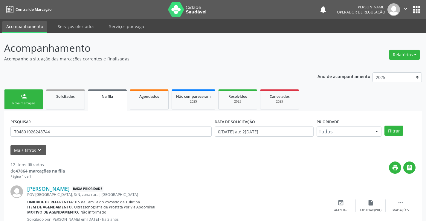
click at [28, 98] on link "person_add Nova marcação" at bounding box center [23, 99] width 39 height 20
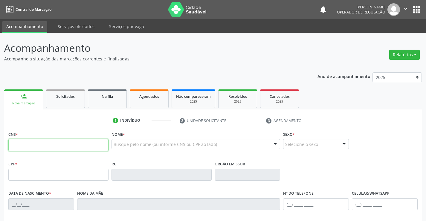
click at [36, 144] on input "text" at bounding box center [58, 145] width 100 height 12
type input "704 1061 8810 8876"
type input "0795144210"
type input "22/02/1968"
type input "(74) 99900-1436"
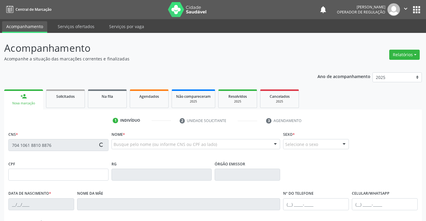
type input "005.614.905-03"
type input "S/N"
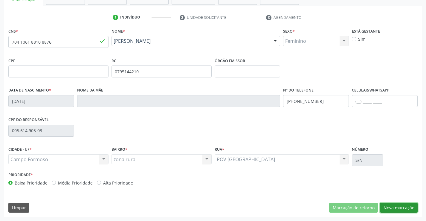
click at [397, 208] on button "Nova marcação" at bounding box center [399, 208] width 38 height 10
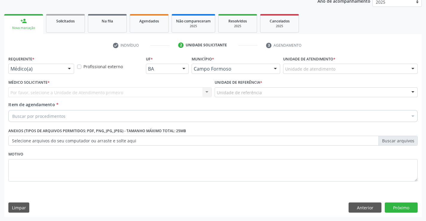
scroll to position [75, 0]
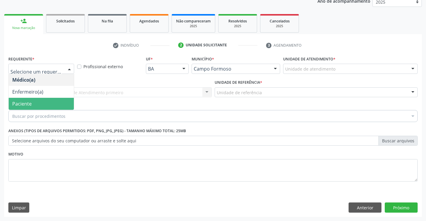
click at [25, 103] on span "Paciente" at bounding box center [21, 103] width 19 height 7
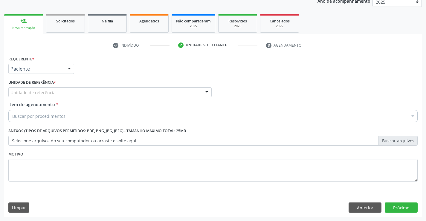
drag, startPoint x: 62, startPoint y: 92, endPoint x: 61, endPoint y: 126, distance: 33.8
click at [62, 92] on div "Unidade de referência" at bounding box center [109, 92] width 203 height 10
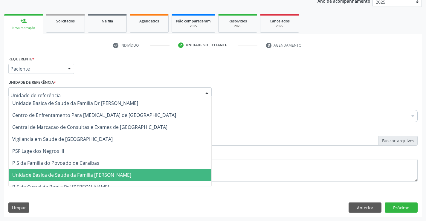
click at [65, 178] on span "Unidade Basica de Saude da Familia [PERSON_NAME]" at bounding box center [71, 175] width 119 height 7
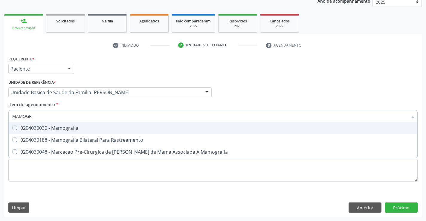
type input "MAMOGRA"
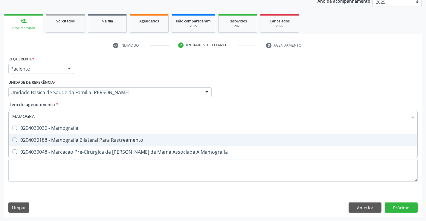
click at [80, 140] on div "0204030188 - Mamografia Bilateral Para Rastreamento" at bounding box center [212, 139] width 401 height 5
checkbox Rastreamento "true"
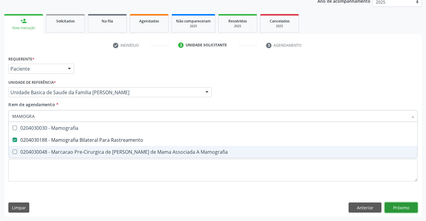
click at [395, 206] on div "Requerente * Paciente Médico(a) Enfermeiro(a) Paciente Nenhum resultado encontr…" at bounding box center [212, 135] width 417 height 162
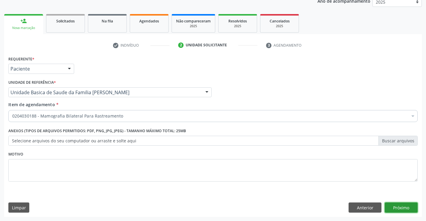
click at [407, 206] on button "Próximo" at bounding box center [401, 207] width 33 height 10
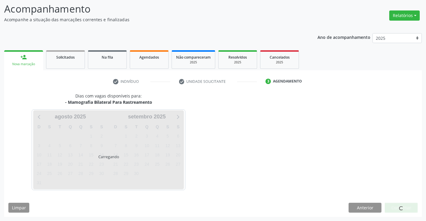
scroll to position [39, 0]
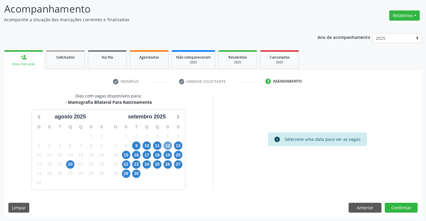
click at [171, 143] on span "12" at bounding box center [167, 145] width 8 height 8
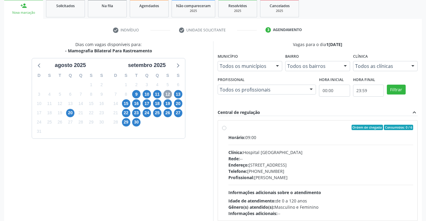
scroll to position [99, 0]
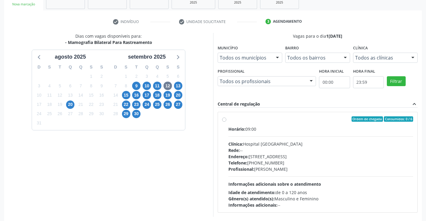
click at [291, 157] on div "Endereço: Blocos, nº 258, Centro, Campo Formoso - BA" at bounding box center [320, 156] width 185 height 6
click at [226, 122] on input "Ordem de chegada Consumidos: 0 / 6 Horário: 09:00 Clínica: Hospital [GEOGRAPHIC…" at bounding box center [224, 118] width 4 height 5
radio input "true"
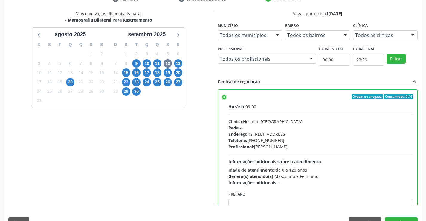
scroll to position [136, 0]
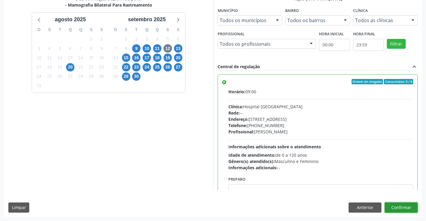
click at [396, 207] on button "Confirmar" at bounding box center [401, 207] width 33 height 10
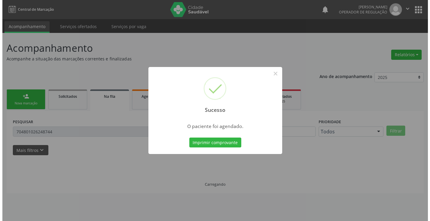
scroll to position [0, 0]
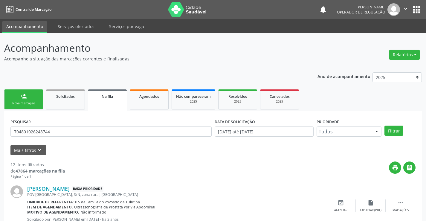
click at [22, 101] on div "Nova marcação" at bounding box center [24, 103] width 30 height 4
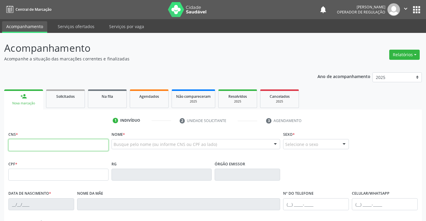
click at [34, 147] on input "text" at bounding box center [58, 145] width 100 height 12
type input "708 6050 2336 5780"
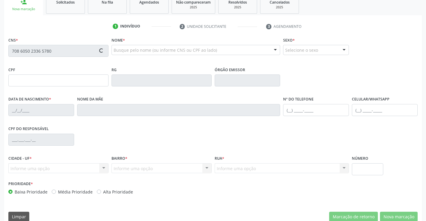
scroll to position [103, 0]
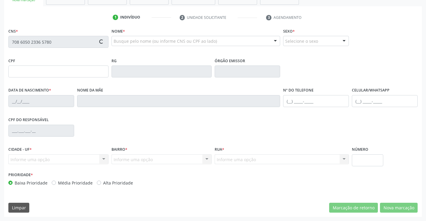
type input "04/05/1952"
type input "Merces Maria Sirino da Silva"
type input "(74) 9951-9413"
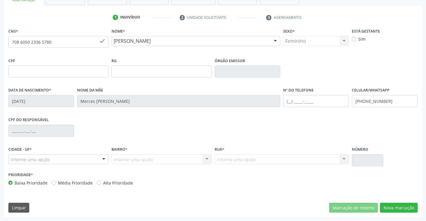
click at [97, 159] on div "Informe uma opção" at bounding box center [58, 159] width 100 height 10
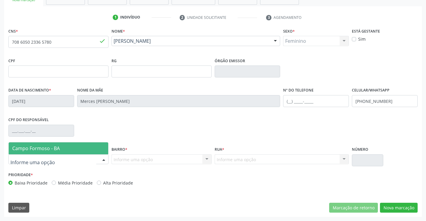
click at [42, 147] on span "Campo Formoso - BA" at bounding box center [36, 148] width 48 height 7
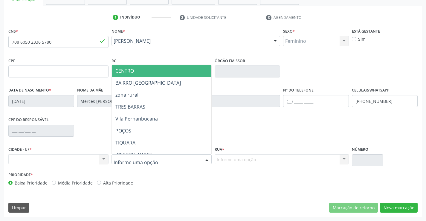
click at [153, 161] on div at bounding box center [161, 159] width 100 height 10
type input "ZONA"
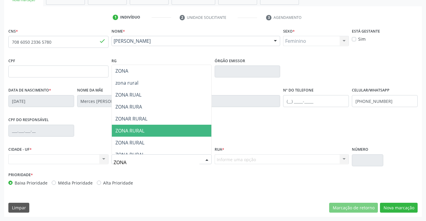
click at [139, 132] on span "ZONA RURAL" at bounding box center [129, 130] width 29 height 7
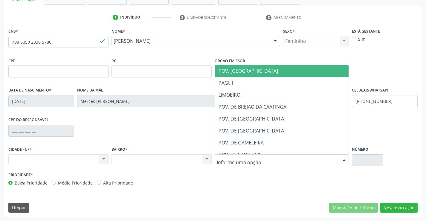
type input "R"
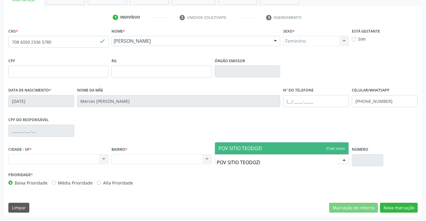
type input "POV SITIO TEODOZIA"
click at [242, 146] on span "POV SITIO TEODOZIA" at bounding box center [241, 148] width 46 height 7
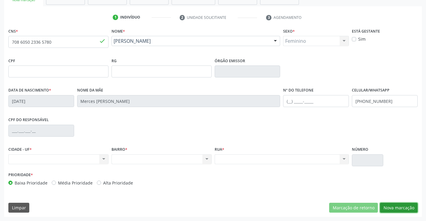
click at [402, 209] on button "Nova marcação" at bounding box center [399, 208] width 38 height 10
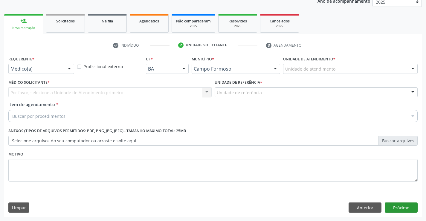
scroll to position [75, 0]
click at [62, 68] on div "Médico(a)" at bounding box center [41, 69] width 66 height 10
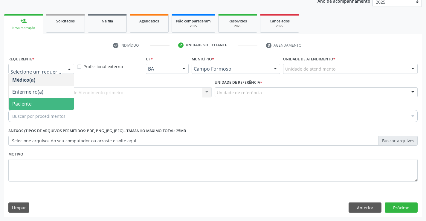
click at [30, 102] on span "Paciente" at bounding box center [21, 103] width 19 height 7
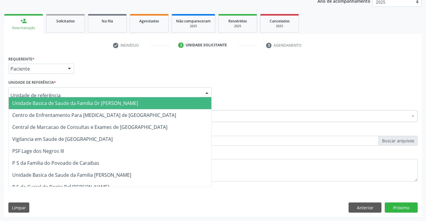
click at [63, 92] on div at bounding box center [109, 92] width 203 height 10
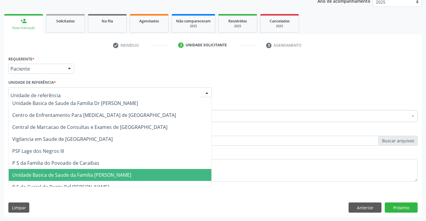
click at [80, 176] on span "Unidade Basica de Saude da Familia [PERSON_NAME]" at bounding box center [71, 175] width 119 height 7
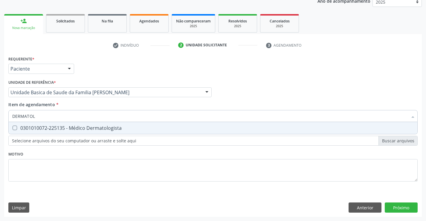
type input "DERMATOLO"
drag, startPoint x: 54, startPoint y: 128, endPoint x: 0, endPoint y: 124, distance: 53.9
click at [50, 129] on div "0301010072-225135 - Médico Dermatologista" at bounding box center [212, 128] width 401 height 5
checkbox Dermatologista "true"
click at [402, 207] on div "Requerente * Paciente Médico(a) Enfermeiro(a) Paciente Nenhum resultado encontr…" at bounding box center [212, 135] width 417 height 162
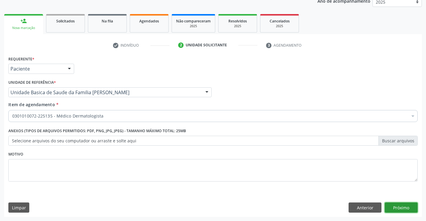
click at [398, 207] on button "Próximo" at bounding box center [401, 207] width 33 height 10
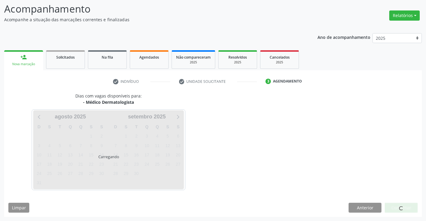
scroll to position [39, 0]
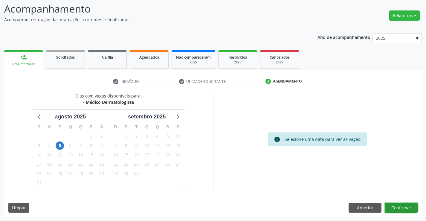
drag, startPoint x: 404, startPoint y: 206, endPoint x: 400, endPoint y: 206, distance: 3.6
click at [400, 206] on button "Confirmar" at bounding box center [401, 208] width 33 height 10
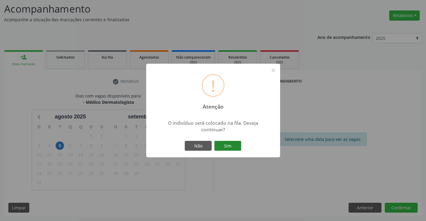
click at [235, 147] on button "Sim" at bounding box center [227, 146] width 27 height 10
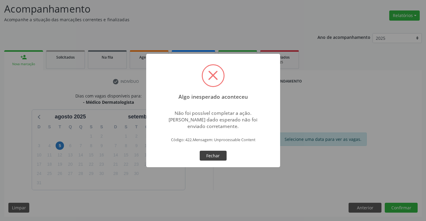
click at [210, 153] on button "Fechar" at bounding box center [213, 156] width 27 height 10
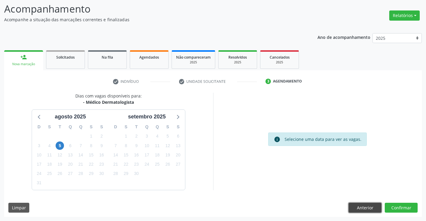
click at [371, 210] on button "Anterior" at bounding box center [364, 208] width 33 height 10
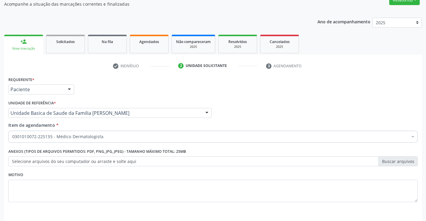
scroll to position [75, 0]
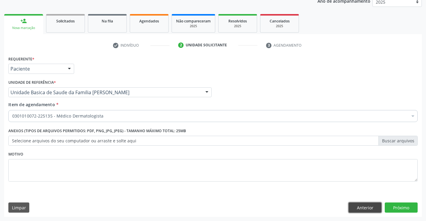
click at [370, 207] on button "Anterior" at bounding box center [364, 207] width 33 height 10
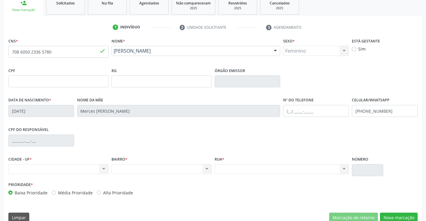
scroll to position [103, 0]
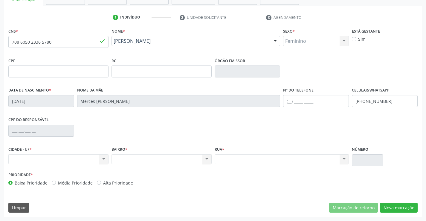
click at [85, 159] on div "Nenhum resultado encontrado para: " " Não há nenhuma opção para ser exibida." at bounding box center [58, 159] width 100 height 10
click at [104, 159] on div "Nenhum resultado encontrado para: " " Não há nenhuma opção para ser exibida." at bounding box center [58, 159] width 100 height 10
click at [73, 157] on div "Nenhum resultado encontrado para: " " Não há nenhuma opção para ser exibida." at bounding box center [58, 159] width 100 height 10
click at [86, 159] on div "Nenhum resultado encontrado para: " " Não há nenhuma opção para ser exibida." at bounding box center [58, 159] width 100 height 10
drag, startPoint x: 94, startPoint y: 160, endPoint x: 97, endPoint y: 158, distance: 3.6
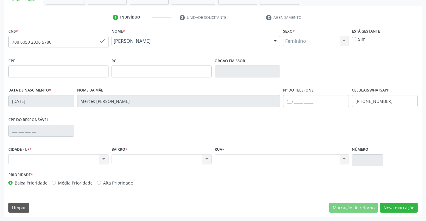
click at [95, 160] on div "Nenhum resultado encontrado para: " " Não há nenhuma opção para ser exibida." at bounding box center [58, 159] width 100 height 10
click at [97, 158] on div "Nenhum resultado encontrado para: " " Não há nenhuma opção para ser exibida." at bounding box center [58, 159] width 100 height 10
click at [97, 160] on div "Nenhum resultado encontrado para: " " Não há nenhuma opção para ser exibida." at bounding box center [58, 159] width 100 height 10
click at [98, 160] on div "Nenhum resultado encontrado para: " " Não há nenhuma opção para ser exibida." at bounding box center [58, 159] width 100 height 10
click at [98, 159] on div "Nenhum resultado encontrado para: " " Não há nenhuma opção para ser exibida." at bounding box center [58, 159] width 100 height 10
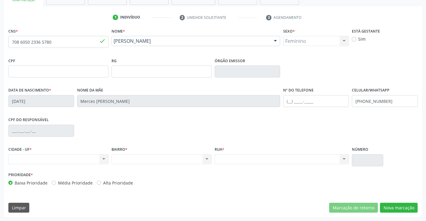
click at [98, 159] on div "Nenhum resultado encontrado para: " " Não há nenhuma opção para ser exibida." at bounding box center [58, 159] width 100 height 10
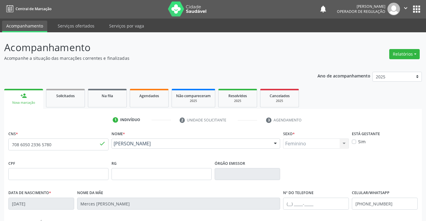
scroll to position [0, 0]
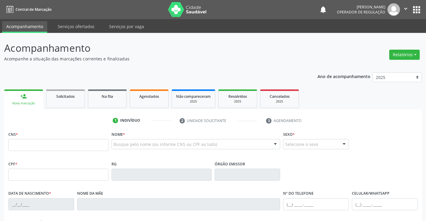
click at [45, 147] on input "text" at bounding box center [58, 145] width 100 height 12
type input "708 6050 2336 5780"
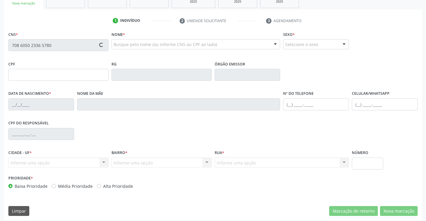
scroll to position [103, 0]
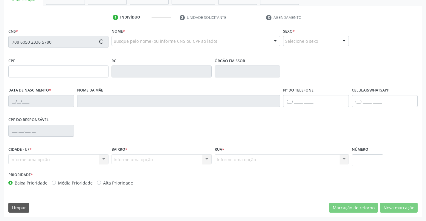
type input "04/05/1952"
type input "Merces Maria Sirino da Silva"
type input "(74) 9951-9413"
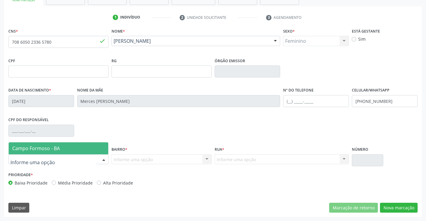
click at [100, 162] on div at bounding box center [103, 160] width 9 height 10
click at [47, 152] on span "Campo Formoso - BA" at bounding box center [59, 148] width 100 height 12
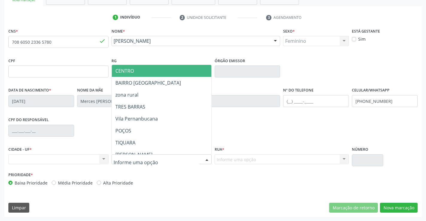
click at [200, 160] on div "CENTRO BAIRRO SÃO FRANCISCO zona rural TRES BARRAS Vila Pernanbucana POÇOS TIQU…" at bounding box center [161, 159] width 100 height 10
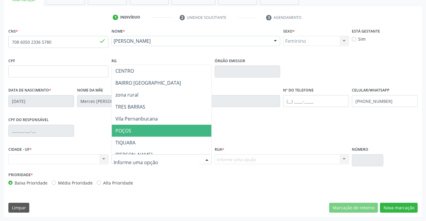
scroll to position [30, 0]
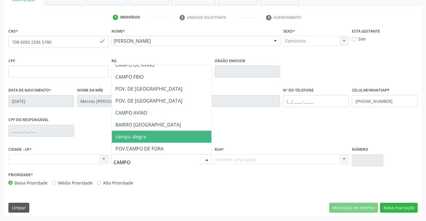
type input "CAMPO"
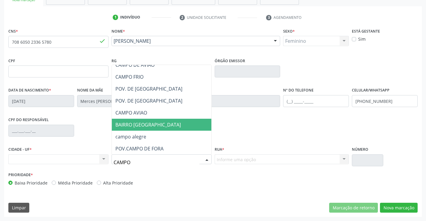
click at [157, 125] on span "BAIRRO CAMPO DE AVIÃO" at bounding box center [147, 124] width 65 height 7
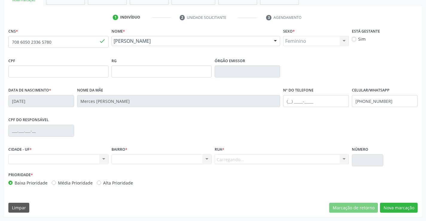
drag, startPoint x: 239, startPoint y: 163, endPoint x: 234, endPoint y: 160, distance: 6.5
click at [238, 163] on div "Carregando... Nenhum resultado encontrado para: " " Nenhuma opção encontrada. D…" at bounding box center [282, 159] width 134 height 10
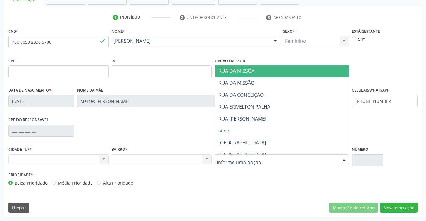
type input "R"
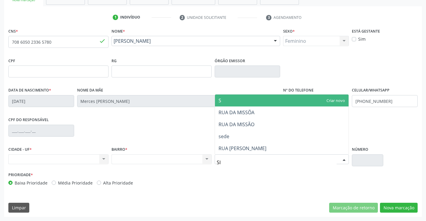
type input "S"
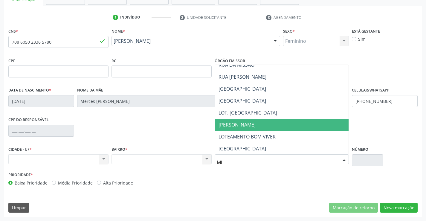
scroll to position [0, 0]
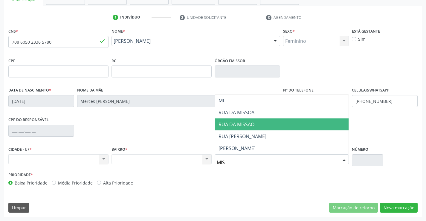
type input "MISS"
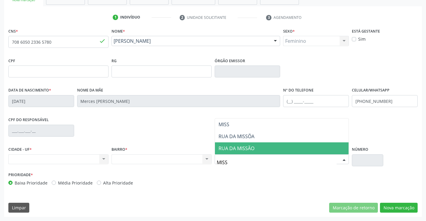
click at [252, 147] on span "RUA DA MISSÃO" at bounding box center [236, 148] width 36 height 7
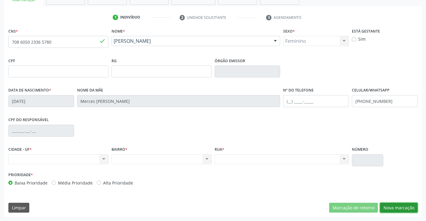
click at [399, 205] on button "Nova marcação" at bounding box center [399, 208] width 38 height 10
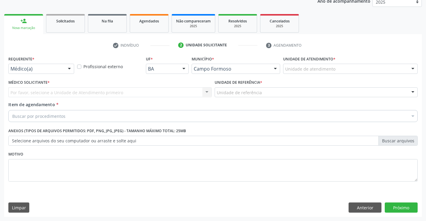
scroll to position [75, 0]
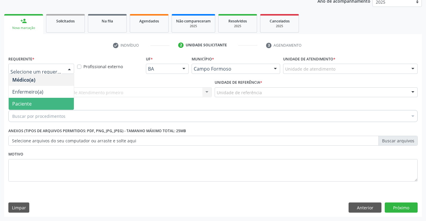
click at [21, 104] on span "Paciente" at bounding box center [21, 103] width 19 height 7
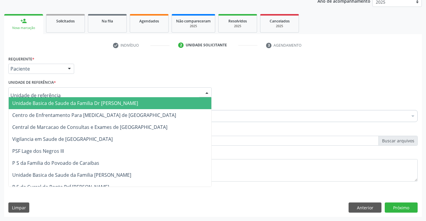
drag, startPoint x: 63, startPoint y: 93, endPoint x: 67, endPoint y: 146, distance: 53.3
click at [63, 94] on div at bounding box center [109, 92] width 203 height 10
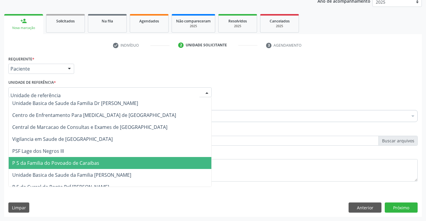
click at [71, 166] on span "P S da Familia do Povoado de Caraibas" at bounding box center [55, 163] width 87 height 7
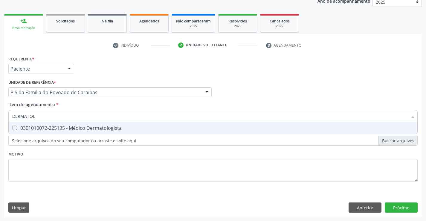
type input "DERMATOLO"
click at [57, 126] on div "0301010072-225135 - Médico Dermatologista" at bounding box center [212, 128] width 401 height 5
checkbox Dermatologista "true"
click at [400, 207] on div "Requerente * Paciente Médico(a) Enfermeiro(a) Paciente Nenhum resultado encontr…" at bounding box center [212, 135] width 417 height 162
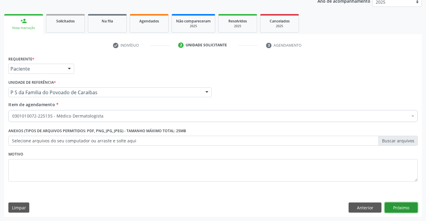
click at [407, 207] on button "Próximo" at bounding box center [401, 207] width 33 height 10
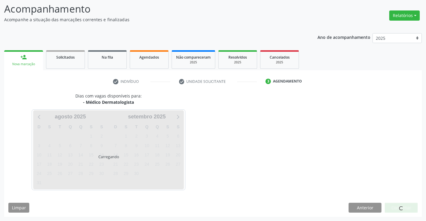
scroll to position [39, 0]
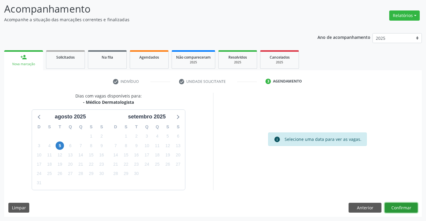
click at [405, 207] on button "Confirmar" at bounding box center [401, 208] width 33 height 10
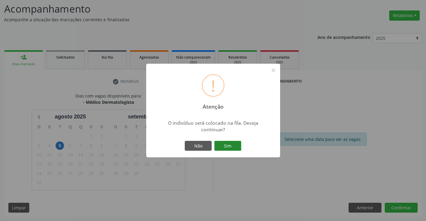
drag, startPoint x: 232, startPoint y: 145, endPoint x: 237, endPoint y: 147, distance: 5.3
click at [234, 146] on button "Sim" at bounding box center [227, 146] width 27 height 10
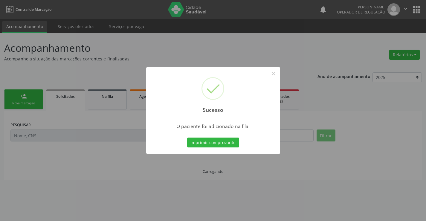
scroll to position [0, 0]
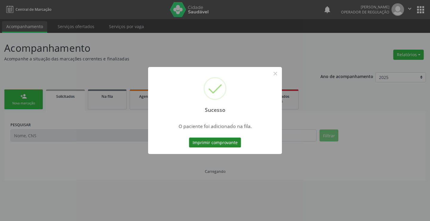
click at [212, 144] on button "Imprimir comprovante" at bounding box center [215, 142] width 52 height 10
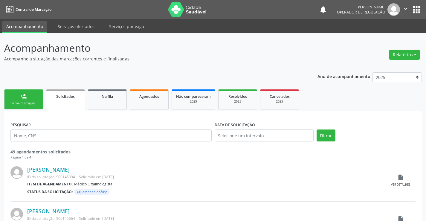
click at [34, 102] on div "Nova marcação" at bounding box center [24, 103] width 30 height 4
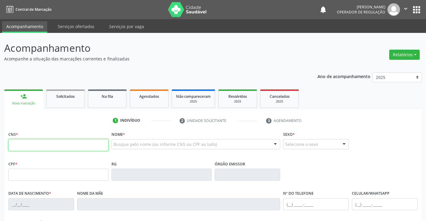
click at [23, 143] on input "text" at bounding box center [58, 145] width 100 height 12
type input "706 4006 4397 1386"
type input "011.762.055-60"
type input "25/02/1983"
type input "(74) 99134-2151"
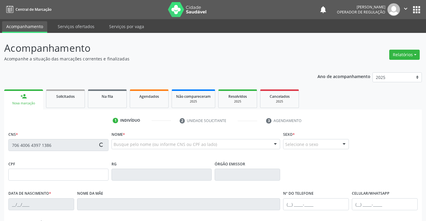
type input "S/N"
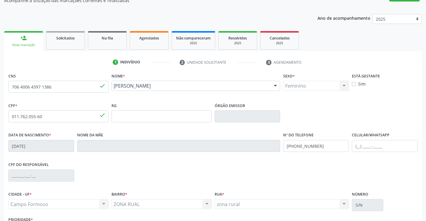
scroll to position [103, 0]
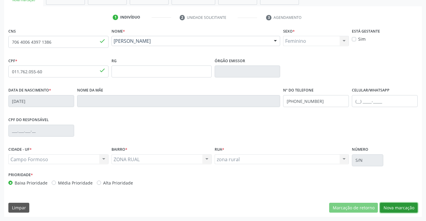
click at [402, 208] on button "Nova marcação" at bounding box center [399, 208] width 38 height 10
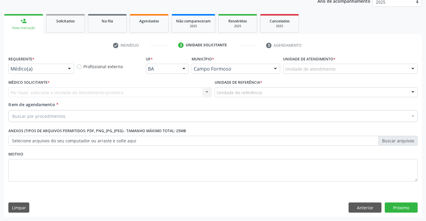
click at [42, 58] on div "Requerente * Médico(a) Médico(a) Enfermeiro(a) Paciente Nenhum resultado encont…" at bounding box center [41, 63] width 66 height 19
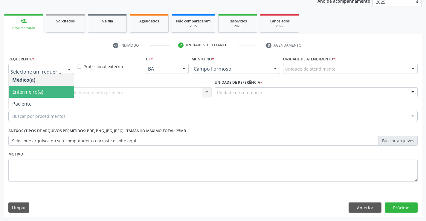
drag, startPoint x: 35, startPoint y: 105, endPoint x: 59, endPoint y: 98, distance: 25.4
click at [34, 98] on span "Paciente" at bounding box center [41, 92] width 65 height 12
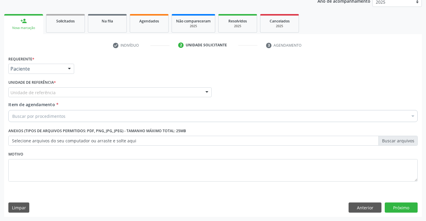
click at [74, 94] on div "Unidade de referência" at bounding box center [109, 92] width 203 height 10
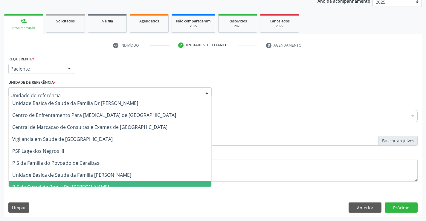
click at [91, 182] on span "P S de Curral da Ponta Psf [PERSON_NAME]" at bounding box center [110, 187] width 203 height 12
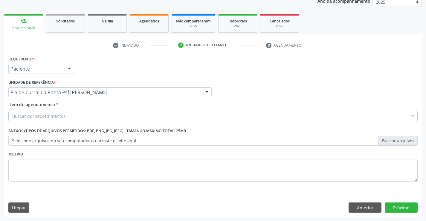
click at [82, 118] on div "Buscar por procedimentos" at bounding box center [212, 116] width 409 height 12
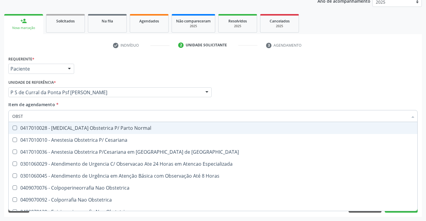
type input "OBSTE"
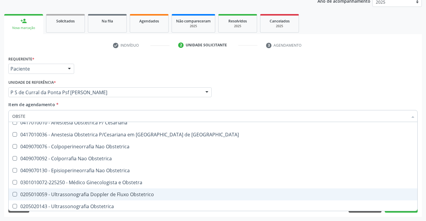
scroll to position [31, 0]
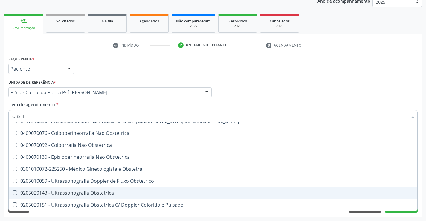
click at [100, 196] on span "0205020143 - Ultrassonografia Obstetrica" at bounding box center [213, 193] width 409 height 12
checkbox Obstetrica "true"
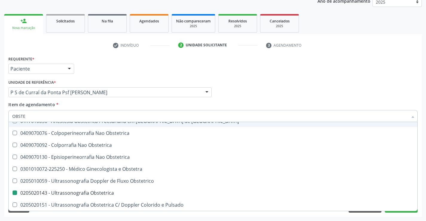
click at [362, 76] on div "Requerente * Paciente Médico(a) Enfermeiro(a) Paciente Nenhum resultado encontr…" at bounding box center [213, 65] width 412 height 23
checkbox Cesariana "true"
checkbox Obstetrica "false"
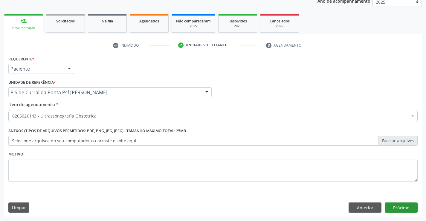
scroll to position [0, 0]
click at [398, 208] on button "Próximo" at bounding box center [401, 207] width 33 height 10
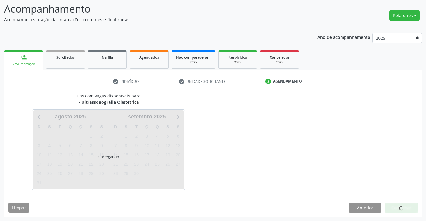
scroll to position [39, 0]
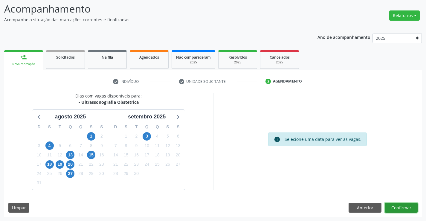
click at [397, 206] on button "Confirmar" at bounding box center [401, 208] width 33 height 10
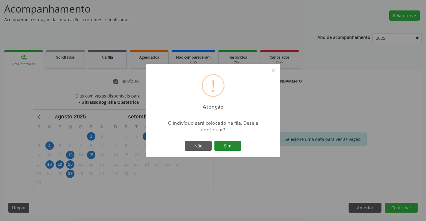
click at [231, 143] on button "Sim" at bounding box center [227, 146] width 27 height 10
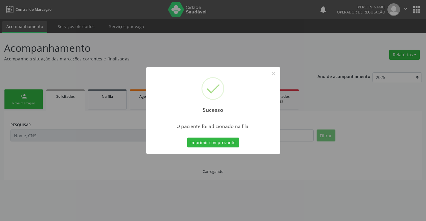
scroll to position [0, 0]
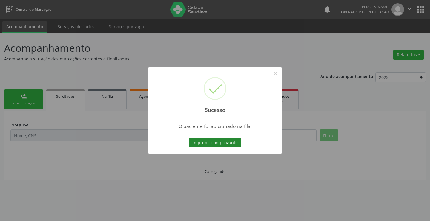
click at [218, 142] on button "Imprimir comprovante" at bounding box center [215, 142] width 52 height 10
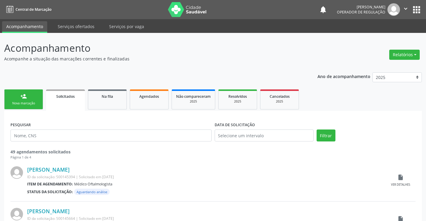
click at [244, 59] on p "Acompanhe a situação das marcações correntes e finalizadas" at bounding box center [150, 59] width 292 height 6
click at [244, 60] on p "Acompanhe a situação das marcações correntes e finalizadas" at bounding box center [150, 59] width 292 height 6
click at [243, 58] on p "Acompanhe a situação das marcações correntes e finalizadas" at bounding box center [150, 59] width 292 height 6
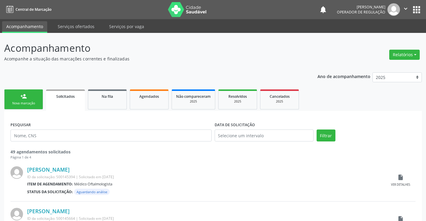
click at [242, 54] on p "Acompanhamento" at bounding box center [150, 48] width 292 height 15
click at [243, 53] on p "Acompanhamento" at bounding box center [150, 48] width 292 height 15
click at [407, 9] on icon "" at bounding box center [405, 8] width 7 height 7
click at [379, 35] on link "Sair" at bounding box center [390, 36] width 41 height 8
